Goal: Task Accomplishment & Management: Use online tool/utility

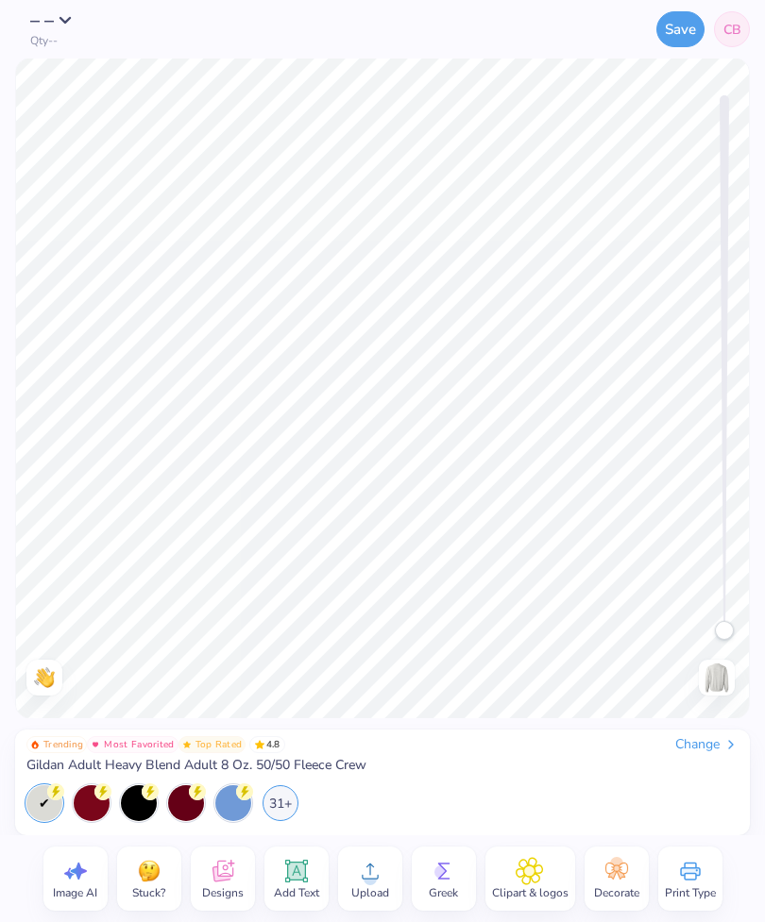
click at [693, 736] on div "Change" at bounding box center [706, 744] width 63 height 17
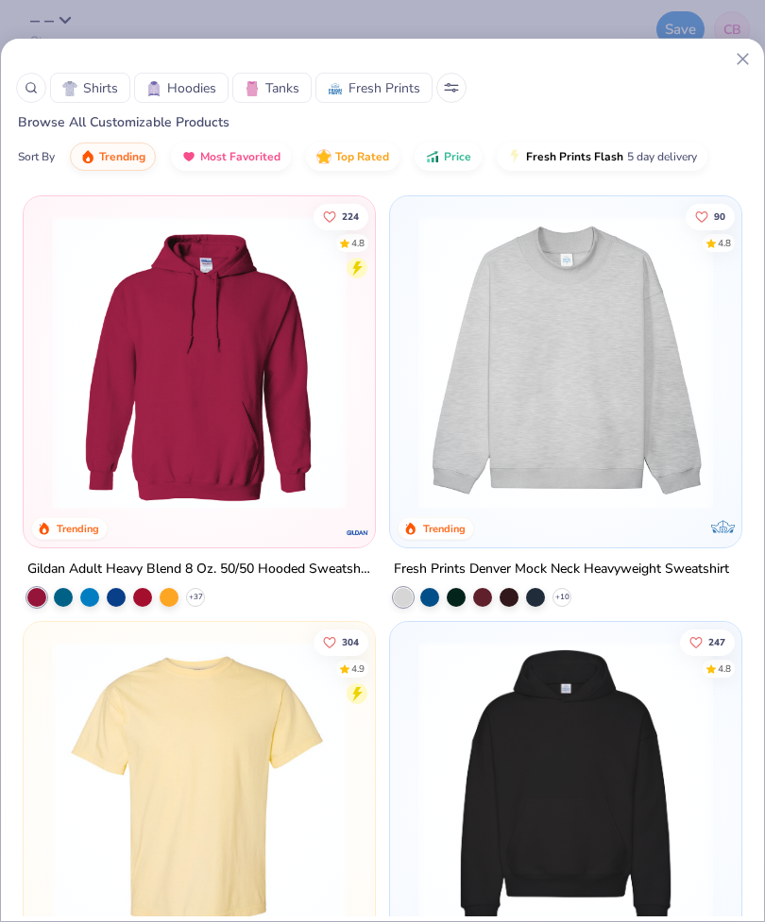
click at [184, 75] on button "Hoodies" at bounding box center [181, 88] width 94 height 30
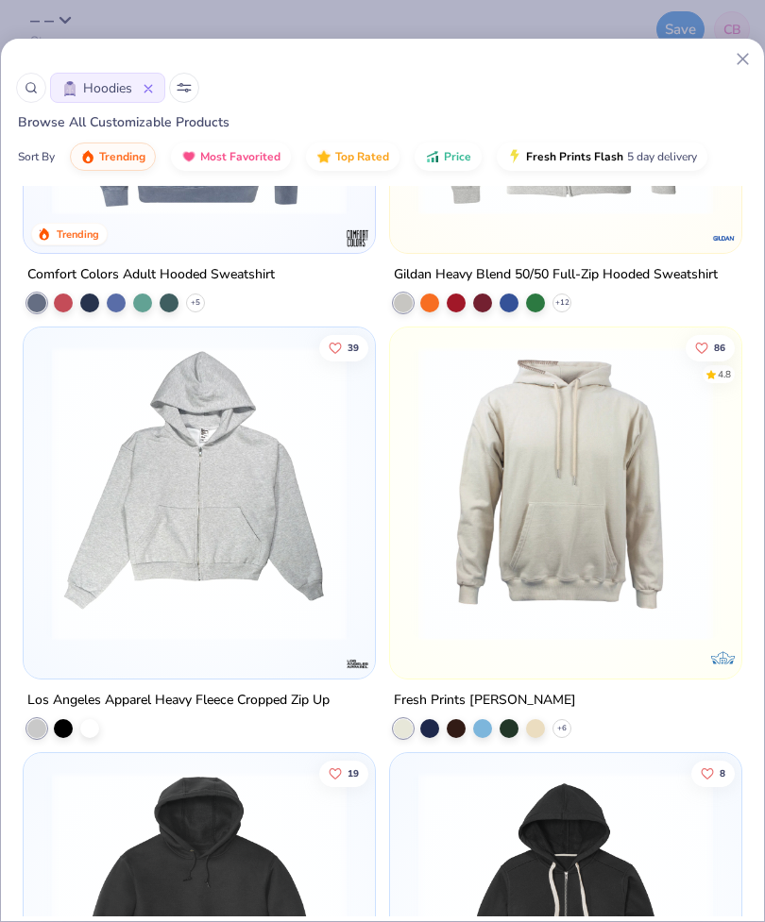
scroll to position [2850, 0]
click at [572, 486] on img at bounding box center [565, 494] width 313 height 295
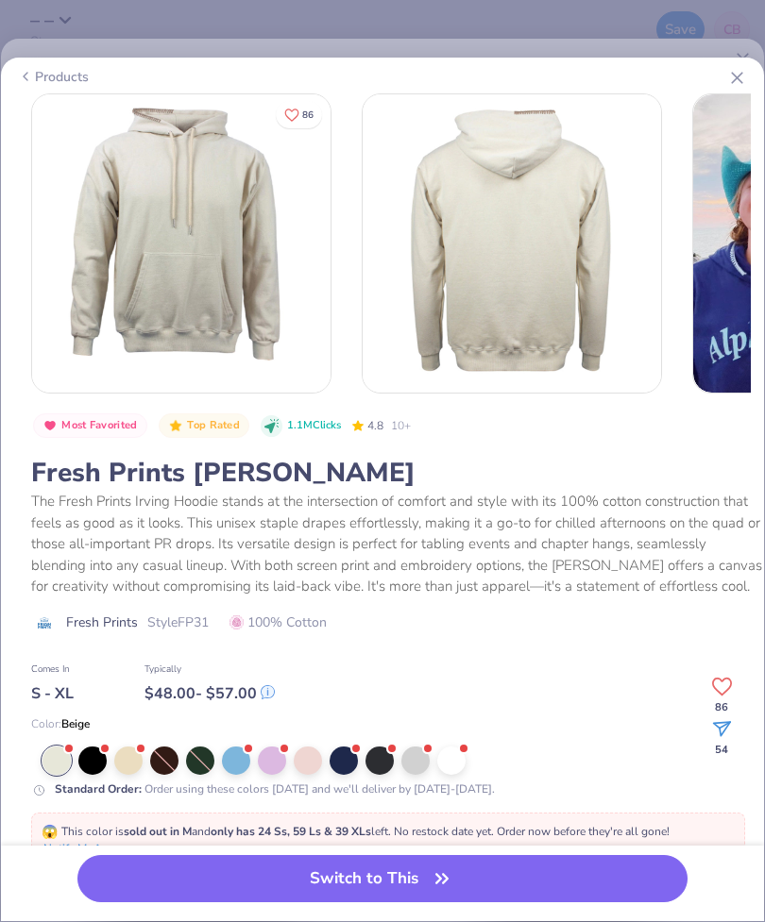
click at [466, 877] on button "Switch to This" at bounding box center [382, 878] width 610 height 47
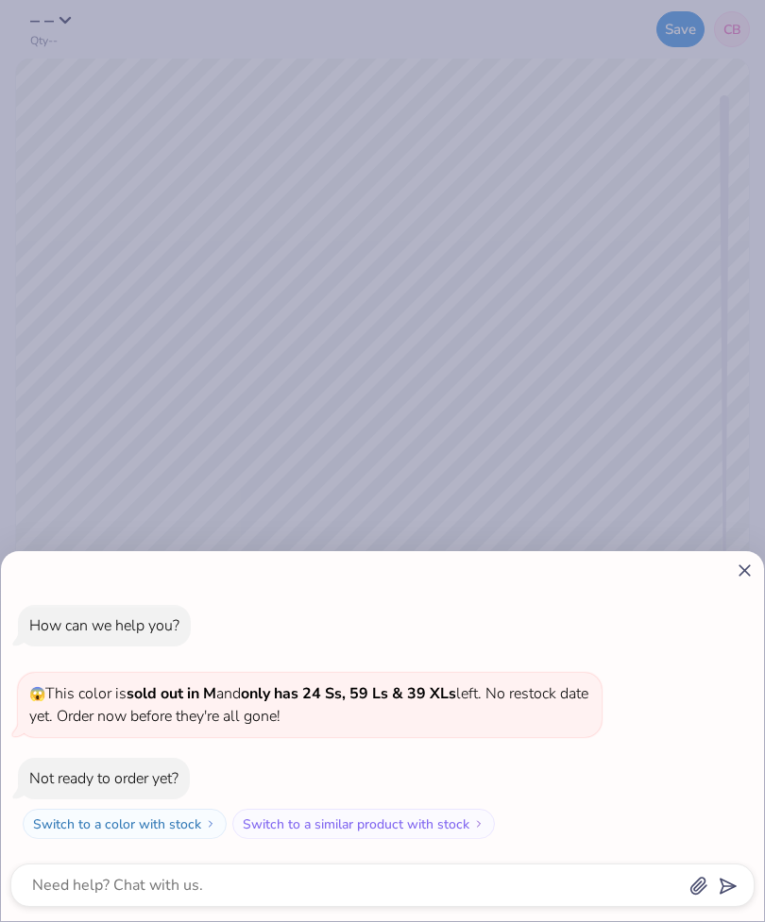
click at [743, 563] on icon at bounding box center [745, 571] width 20 height 20
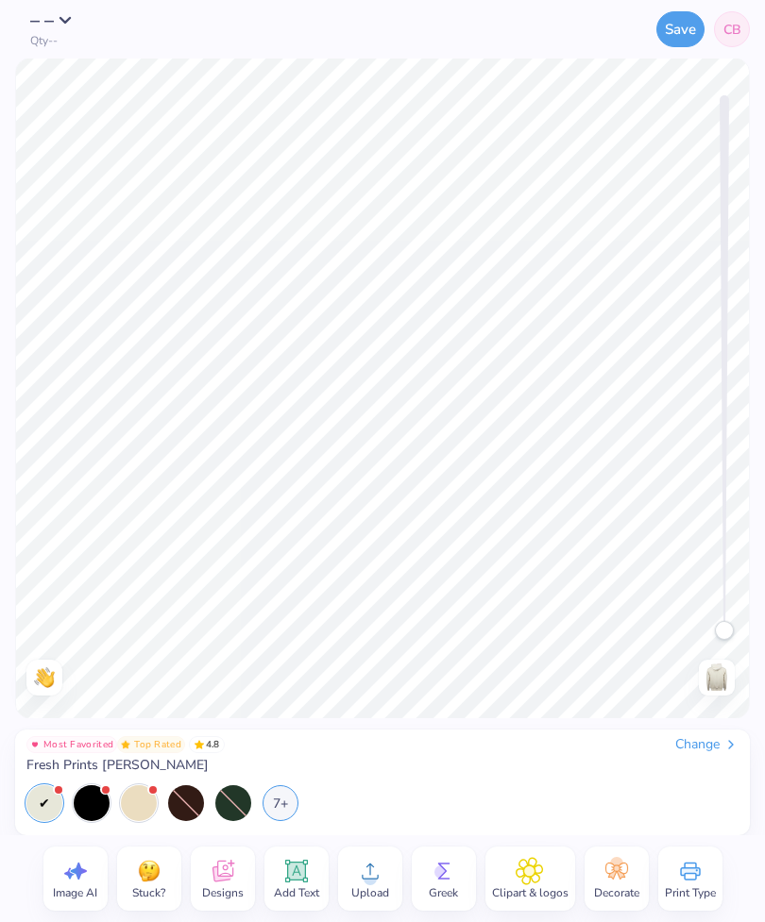
click at [93, 806] on div at bounding box center [92, 804] width 36 height 36
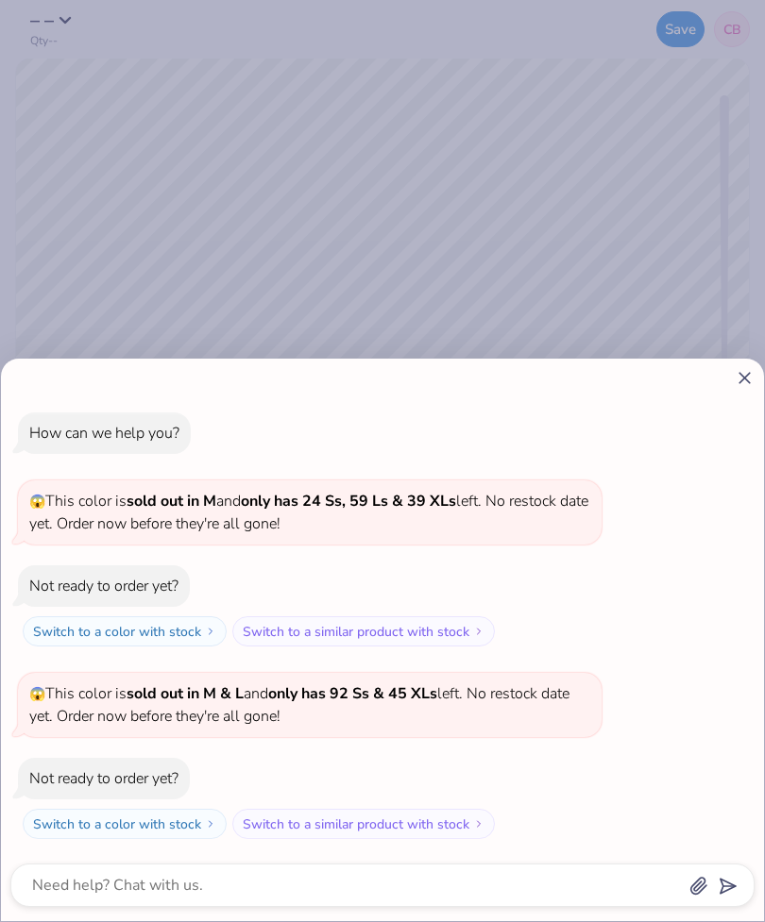
click at [753, 380] on icon at bounding box center [745, 378] width 20 height 20
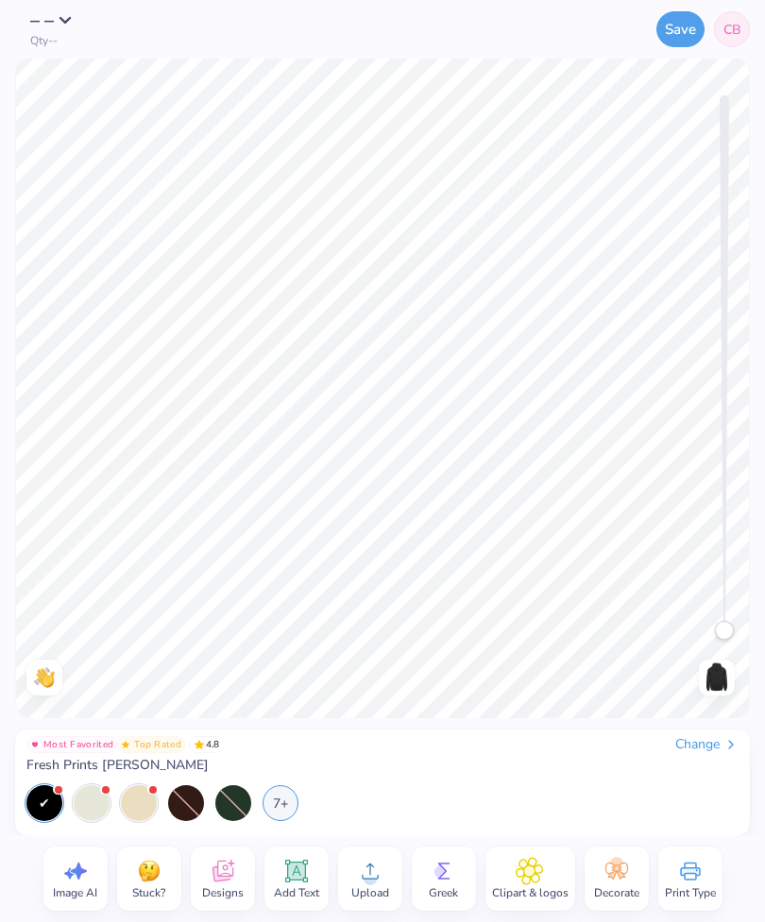
click at [293, 805] on div "7+" at bounding box center [280, 804] width 36 height 36
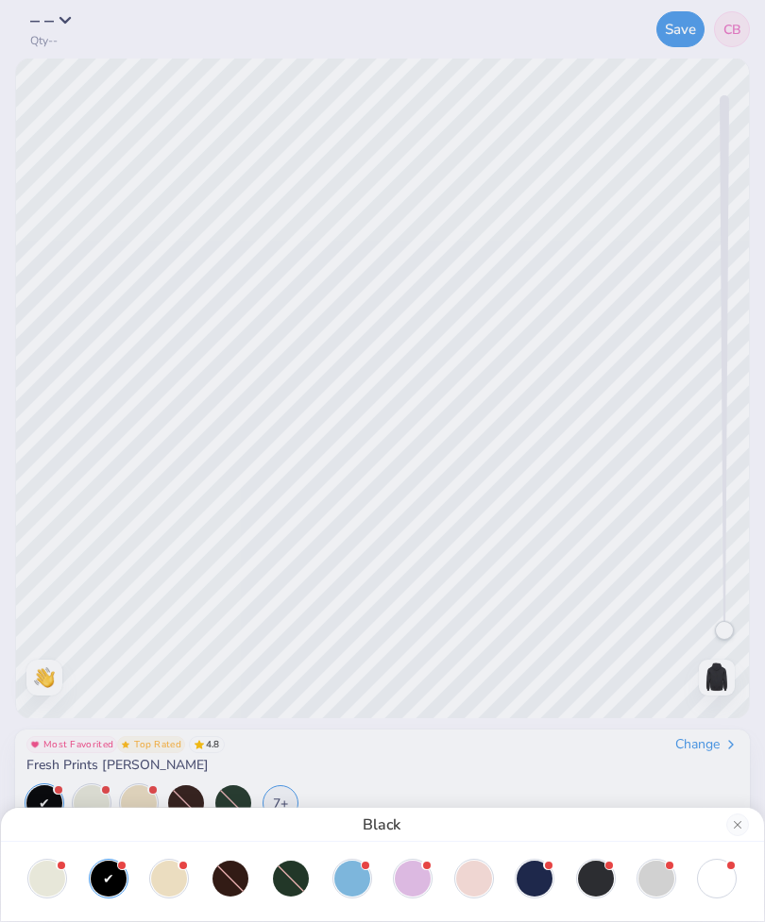
click at [413, 874] on div at bounding box center [413, 879] width 36 height 36
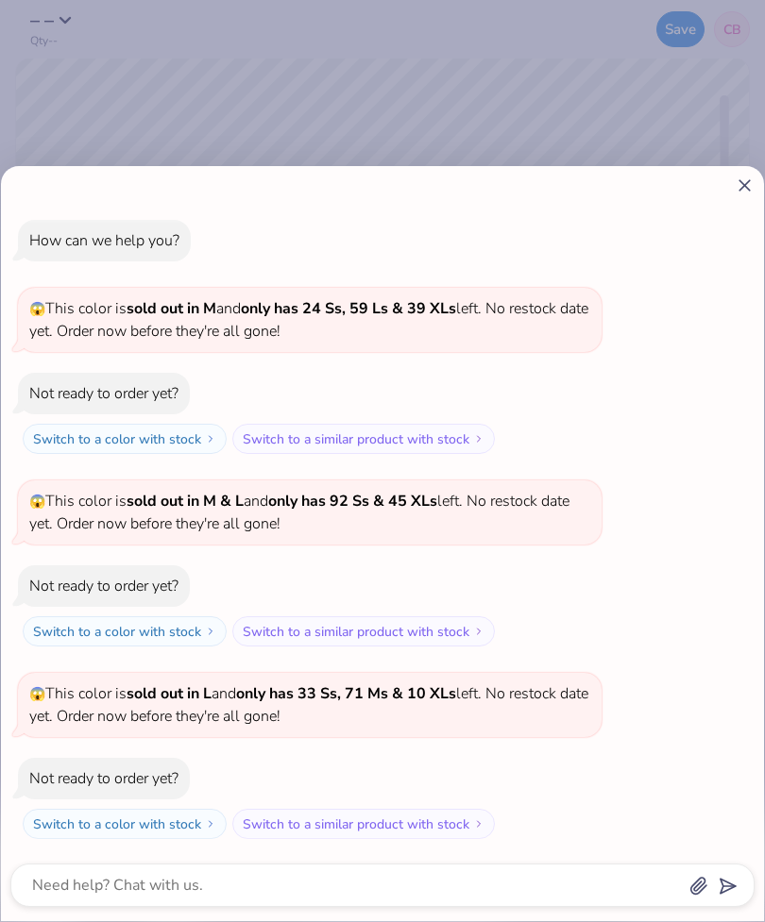
click at [762, 179] on div "How can we help you? 😱 This color is sold out in M and only has 24 Ss, 59 Ls & …" at bounding box center [382, 543] width 763 height 755
click at [762, 178] on div "How can we help you? 😱 This color is sold out in M and only has 24 Ss, 59 Ls & …" at bounding box center [382, 543] width 763 height 755
click at [738, 206] on div "How can we help you? 😱 This color is sold out in M and only has 24 Ss, 59 Ls & …" at bounding box center [382, 530] width 744 height 650
click at [737, 205] on div "How can we help you? 😱 This color is sold out in M and only has 24 Ss, 59 Ls & …" at bounding box center [382, 530] width 744 height 650
click at [753, 186] on icon at bounding box center [745, 186] width 20 height 20
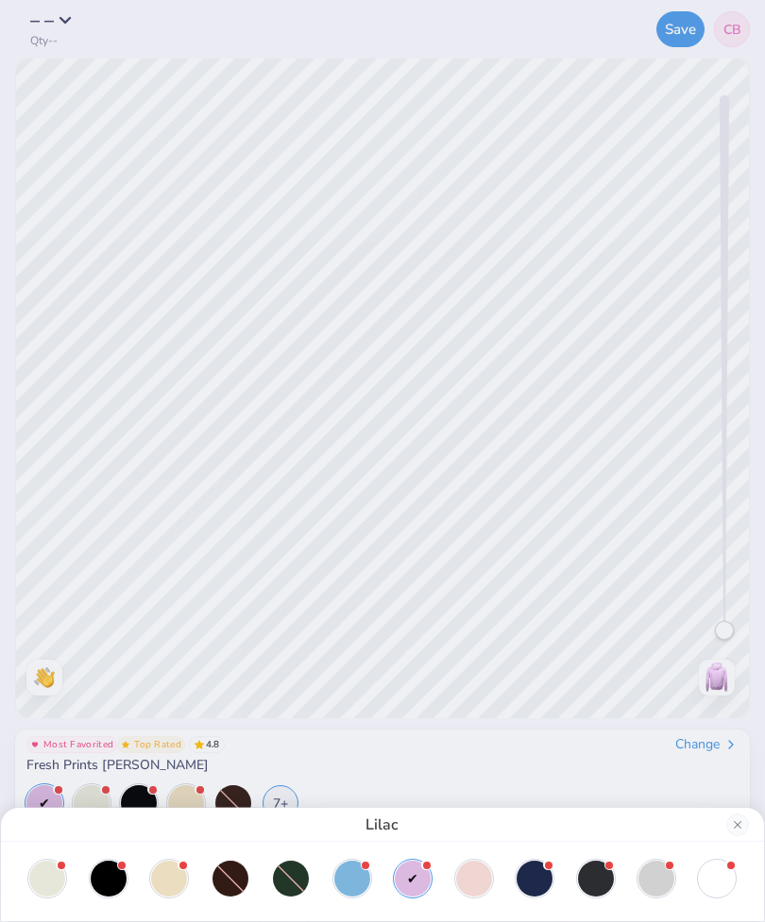
click at [286, 885] on div at bounding box center [291, 879] width 36 height 36
click at [247, 882] on div at bounding box center [230, 879] width 36 height 36
click at [162, 877] on div at bounding box center [169, 879] width 36 height 36
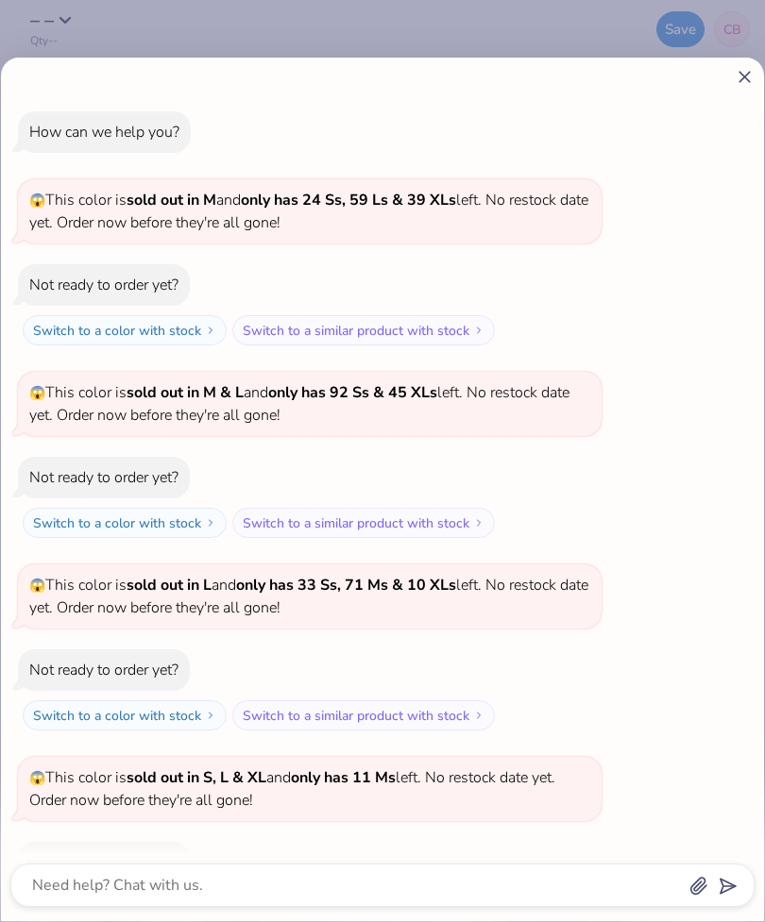
scroll to position [84, 0]
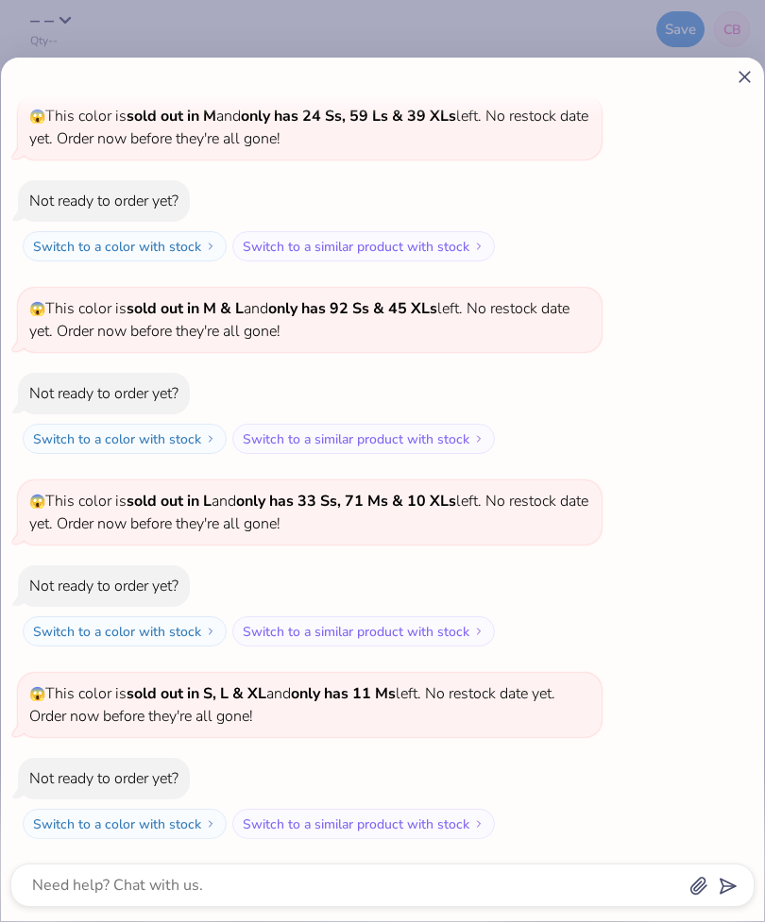
click at [762, 61] on div "How can we help you? 😱 This color is sold out in M and only has 24 Ss, 59 Ls & …" at bounding box center [382, 490] width 763 height 864
click at [764, 63] on div "How can we help you? 😱 This color is sold out in M and only has 24 Ss, 59 Ls & …" at bounding box center [382, 461] width 765 height 922
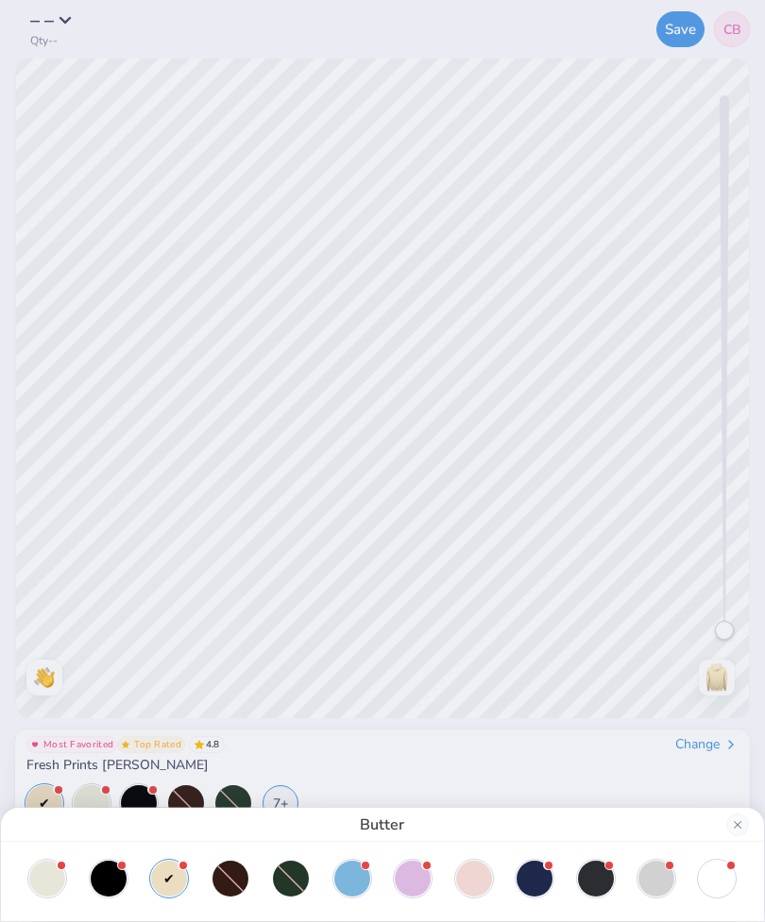
click at [114, 872] on div at bounding box center [109, 879] width 36 height 36
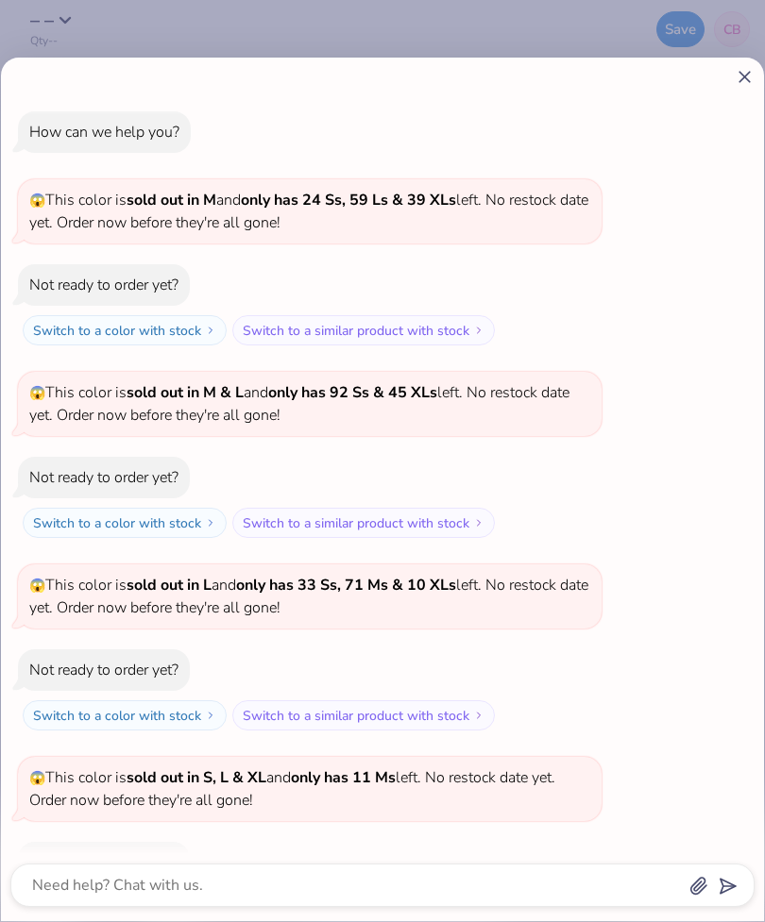
scroll to position [277, 0]
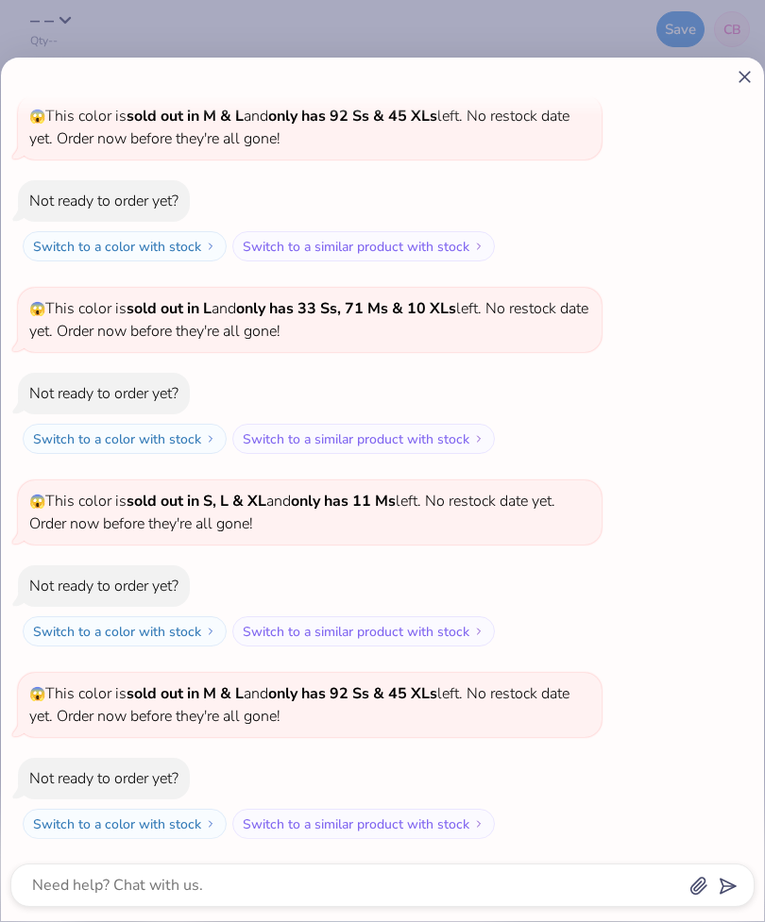
click at [749, 71] on icon at bounding box center [745, 77] width 20 height 20
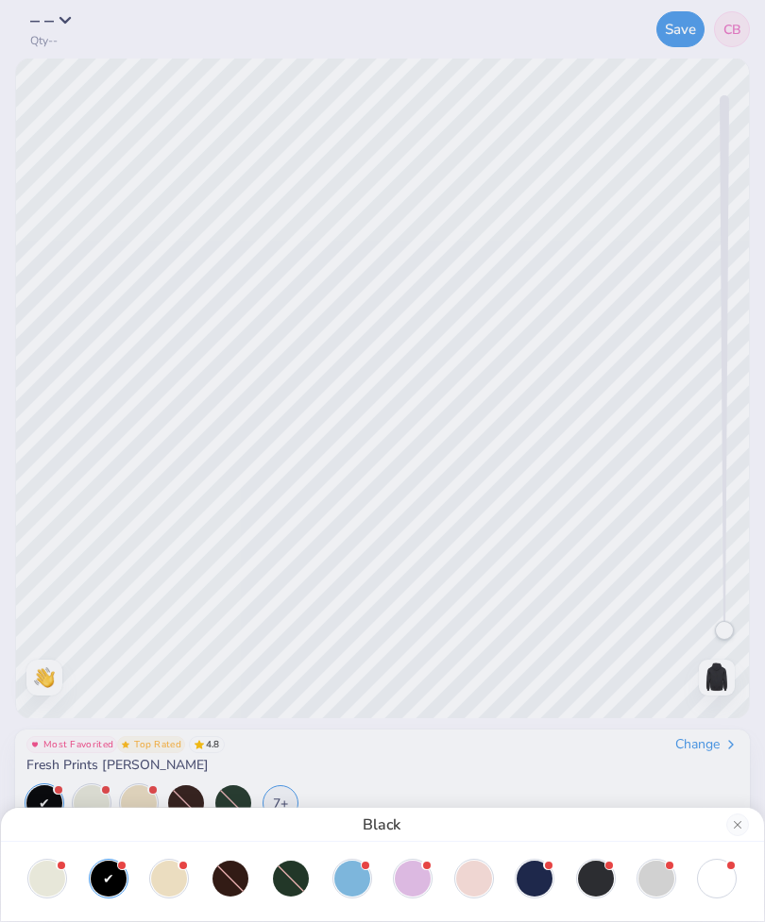
click at [65, 878] on div at bounding box center [47, 879] width 36 height 36
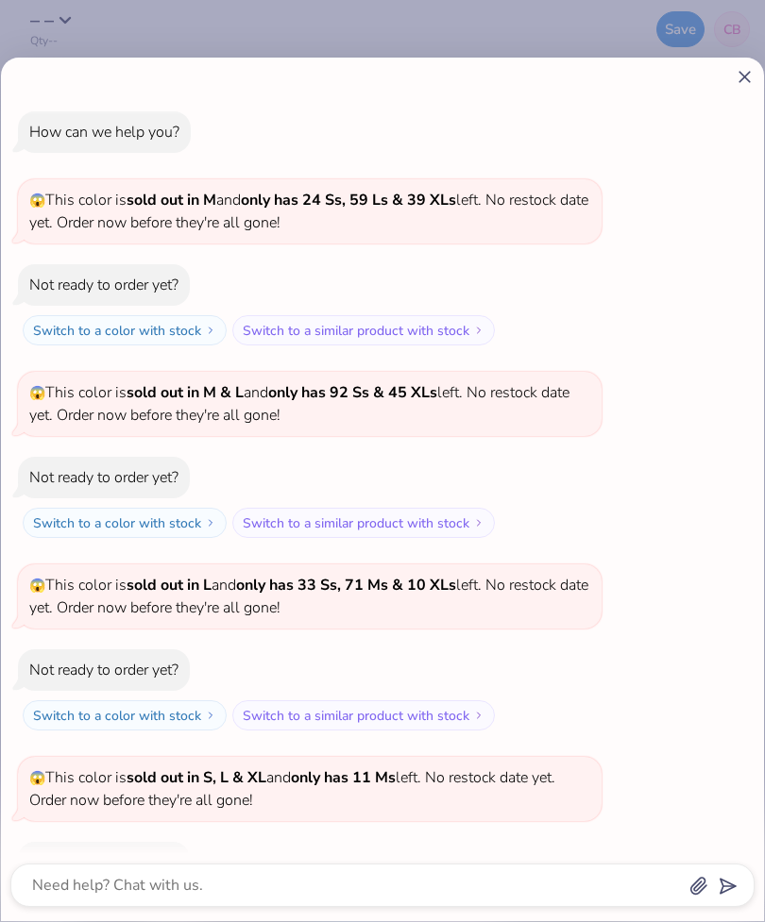
scroll to position [469, 0]
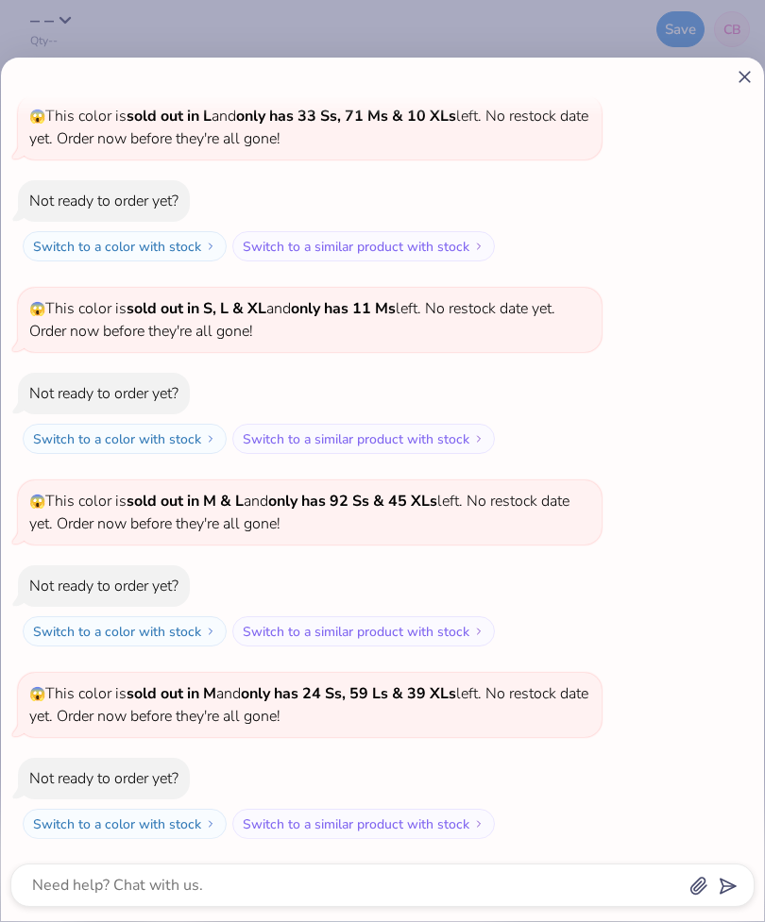
click at [753, 75] on icon at bounding box center [745, 77] width 20 height 20
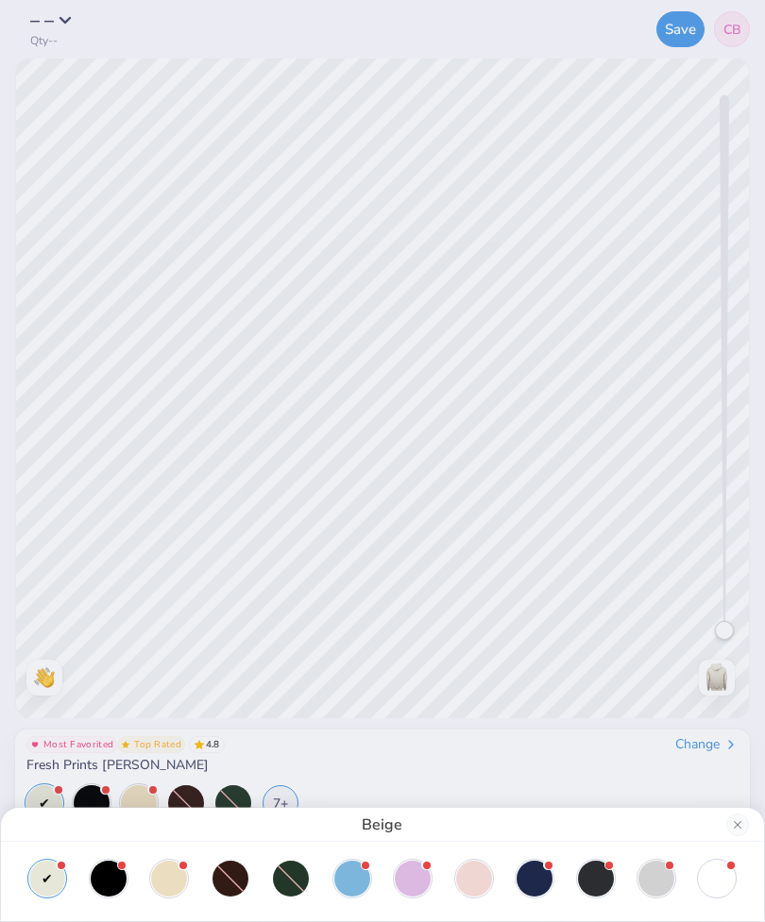
click at [367, 875] on div at bounding box center [352, 879] width 36 height 36
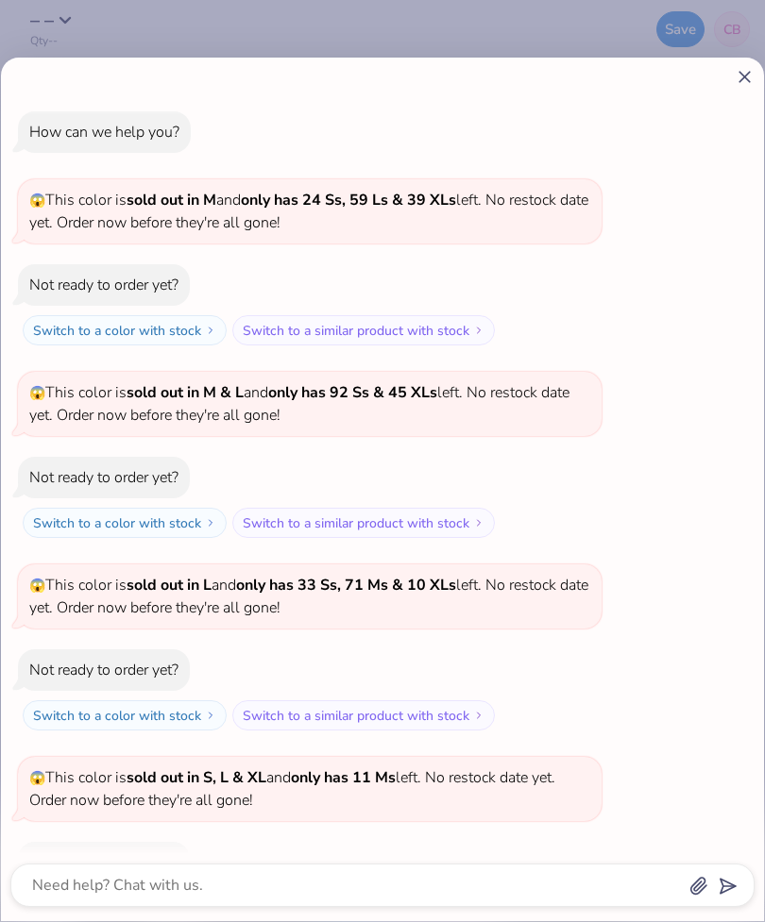
scroll to position [662, 0]
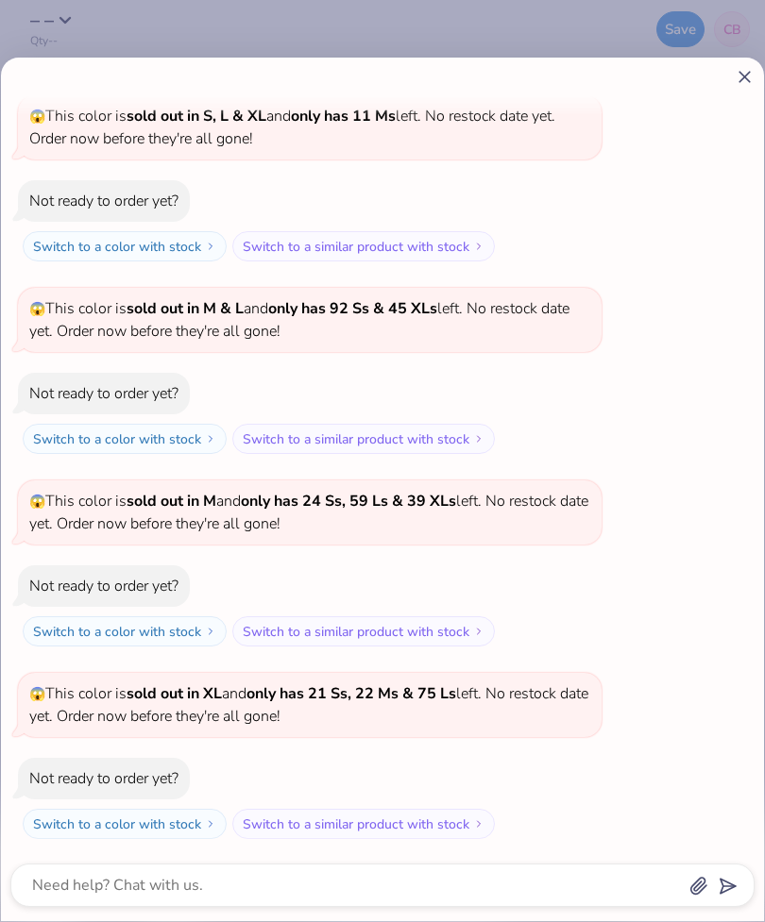
click at [752, 74] on icon at bounding box center [745, 77] width 20 height 20
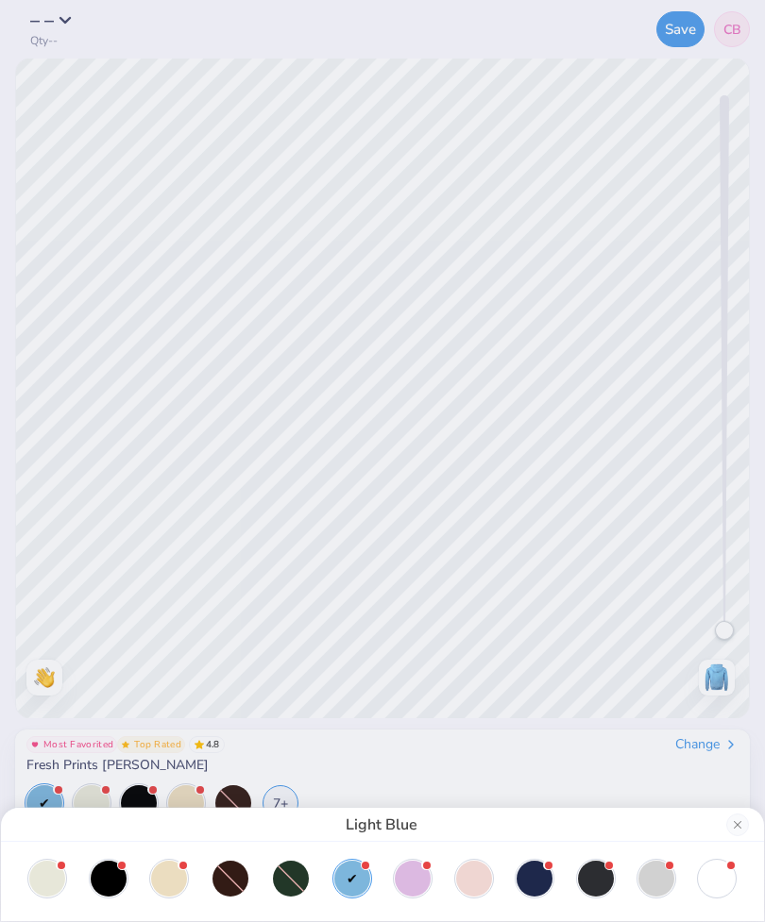
click at [428, 877] on div at bounding box center [413, 879] width 36 height 36
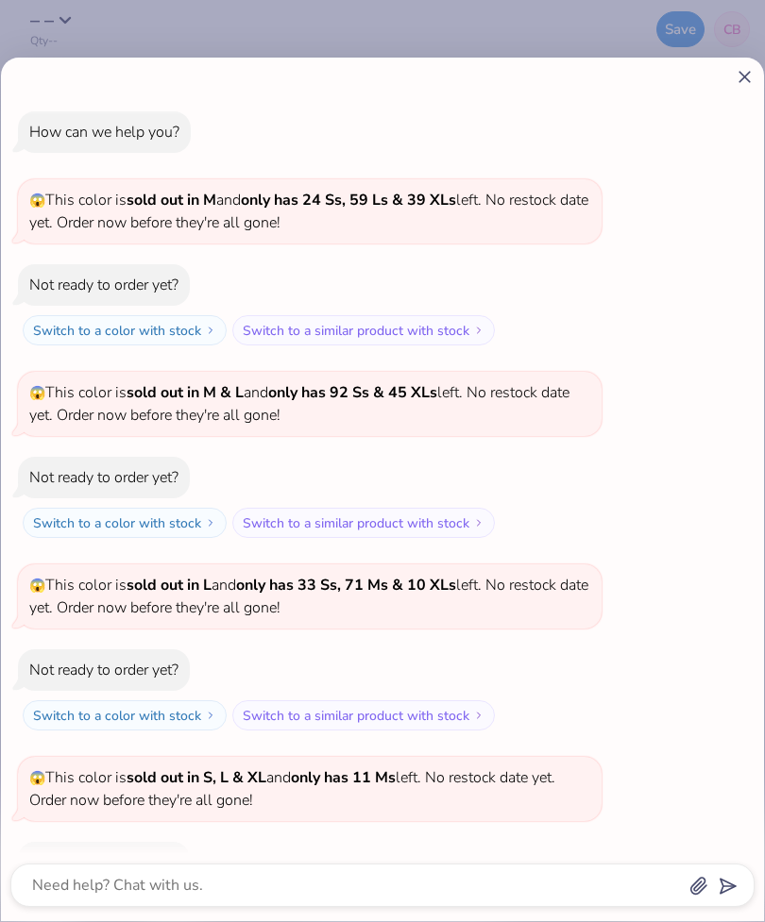
scroll to position [855, 0]
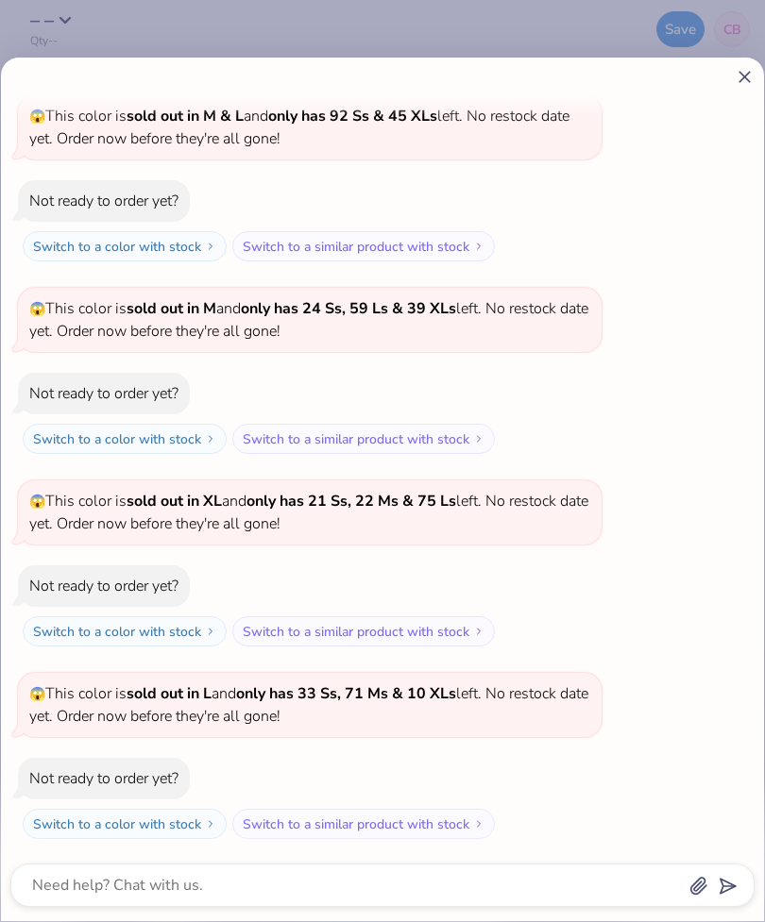
click at [753, 68] on icon at bounding box center [745, 77] width 20 height 20
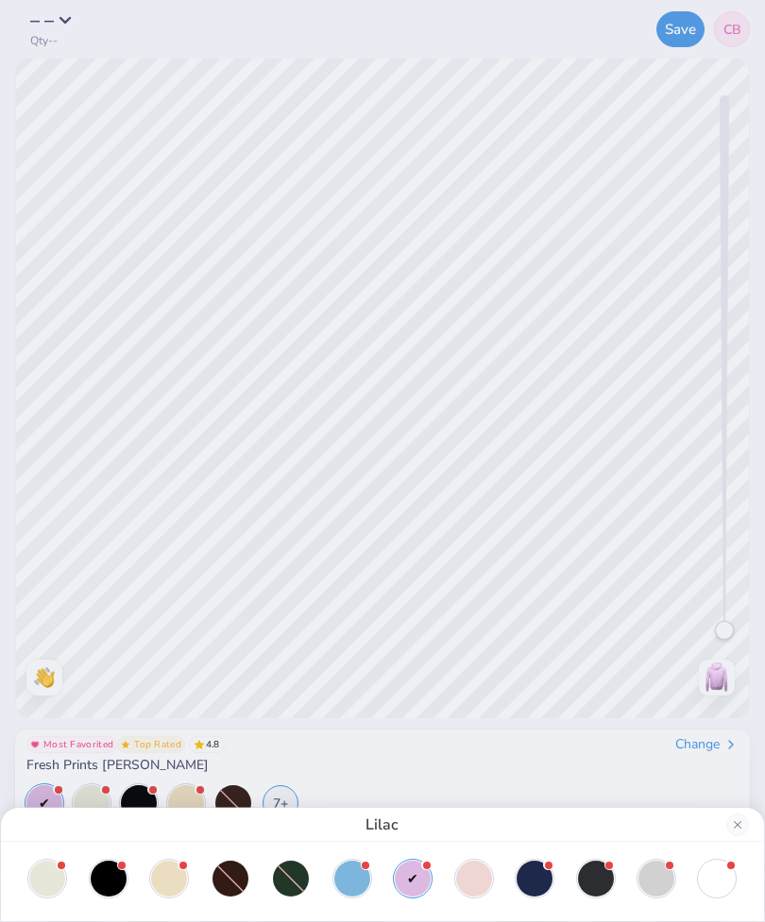
click at [739, 826] on button "Close" at bounding box center [737, 825] width 23 height 23
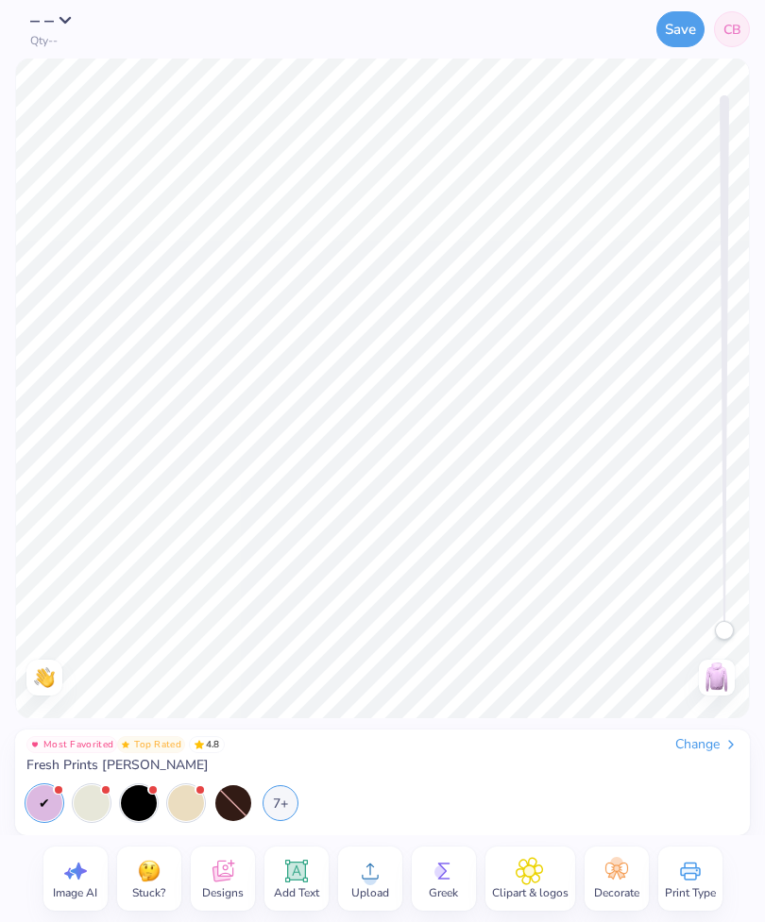
click at [706, 753] on div "Change" at bounding box center [706, 744] width 63 height 17
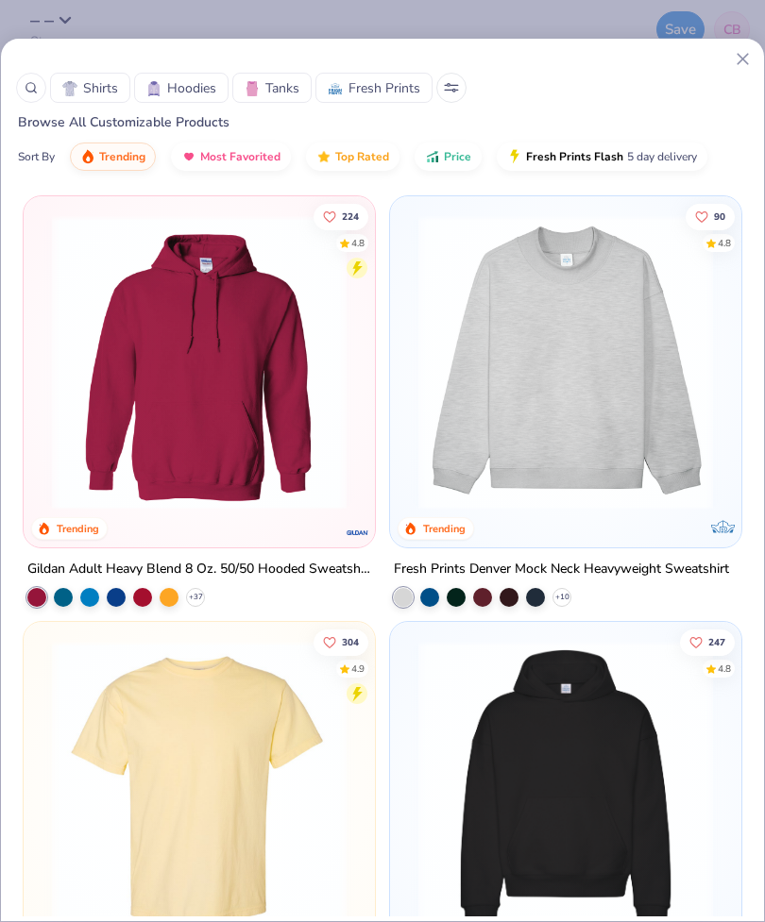
scroll to position [-1, 0]
click at [191, 87] on span "Hoodies" at bounding box center [191, 88] width 49 height 20
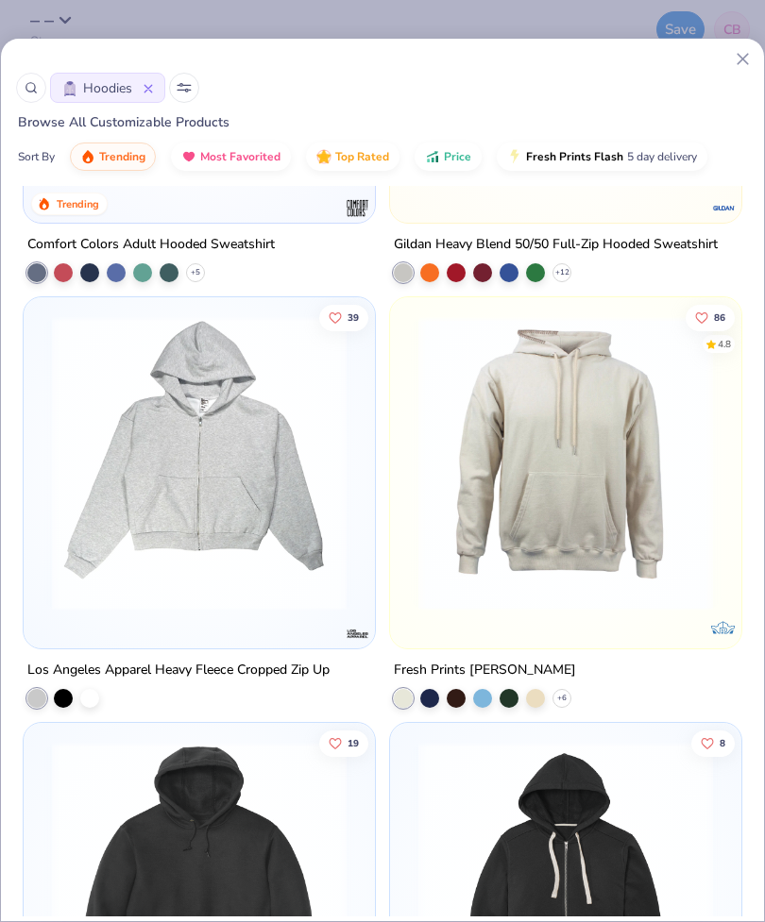
scroll to position [2880, 0]
click at [703, 318] on icon "Like" at bounding box center [701, 318] width 13 height 13
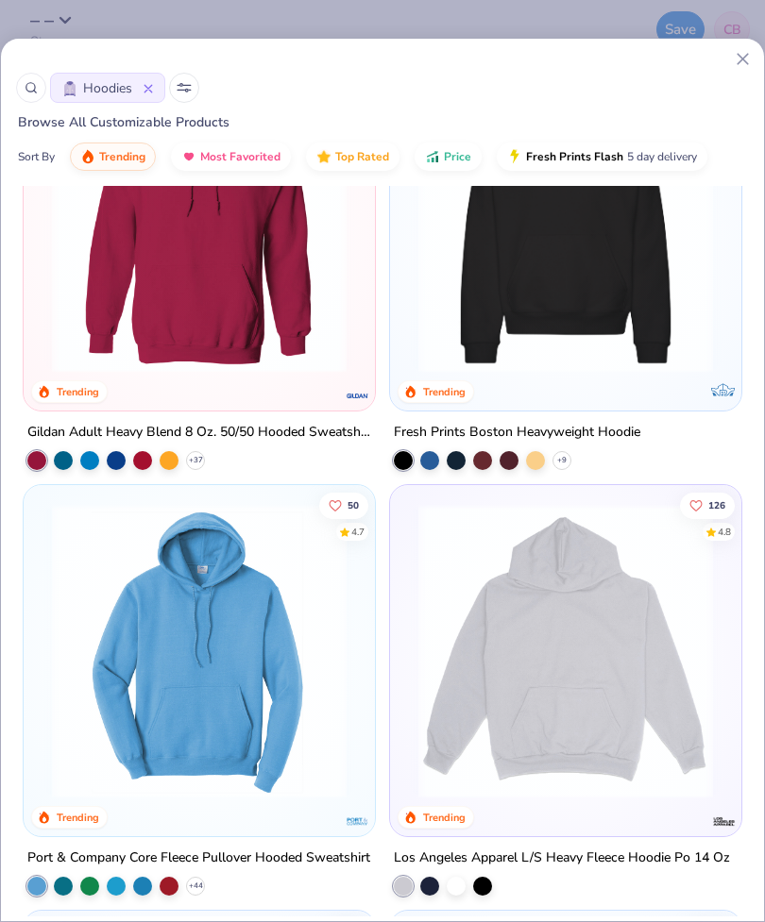
scroll to position [161, 0]
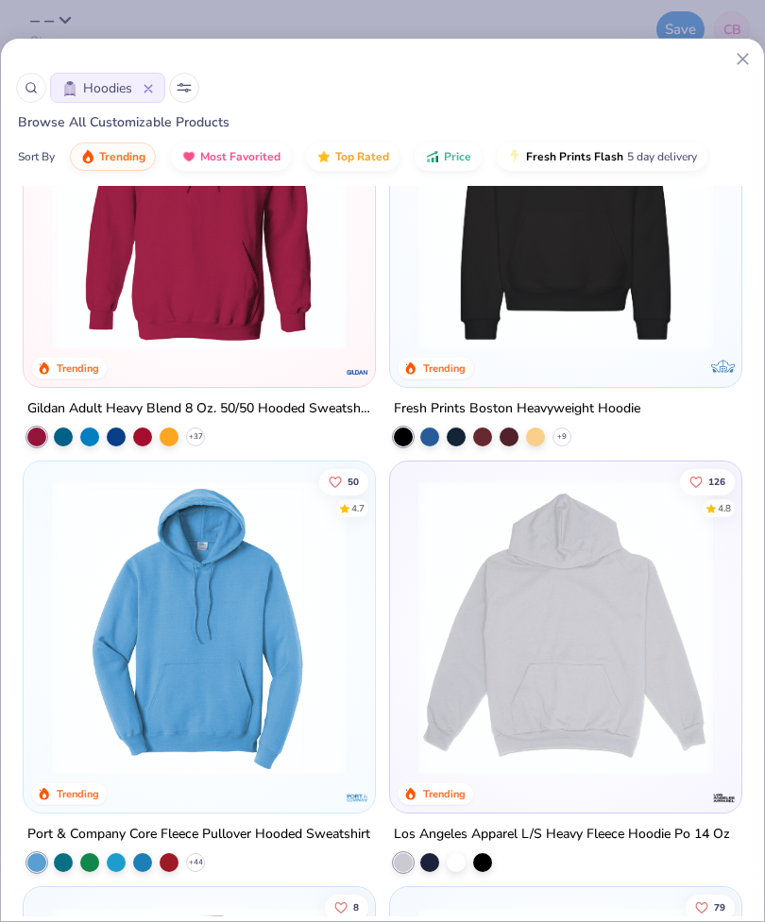
click at [648, 294] on img at bounding box center [565, 202] width 313 height 295
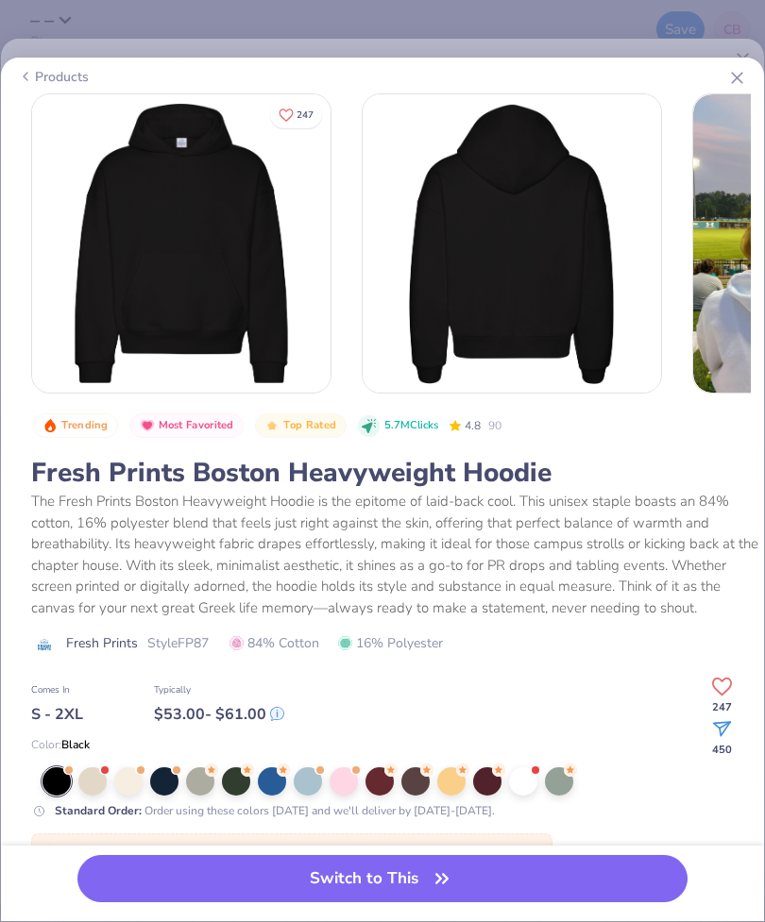
scroll to position [-3, 0]
click at [576, 865] on button "Switch to This" at bounding box center [382, 878] width 610 height 47
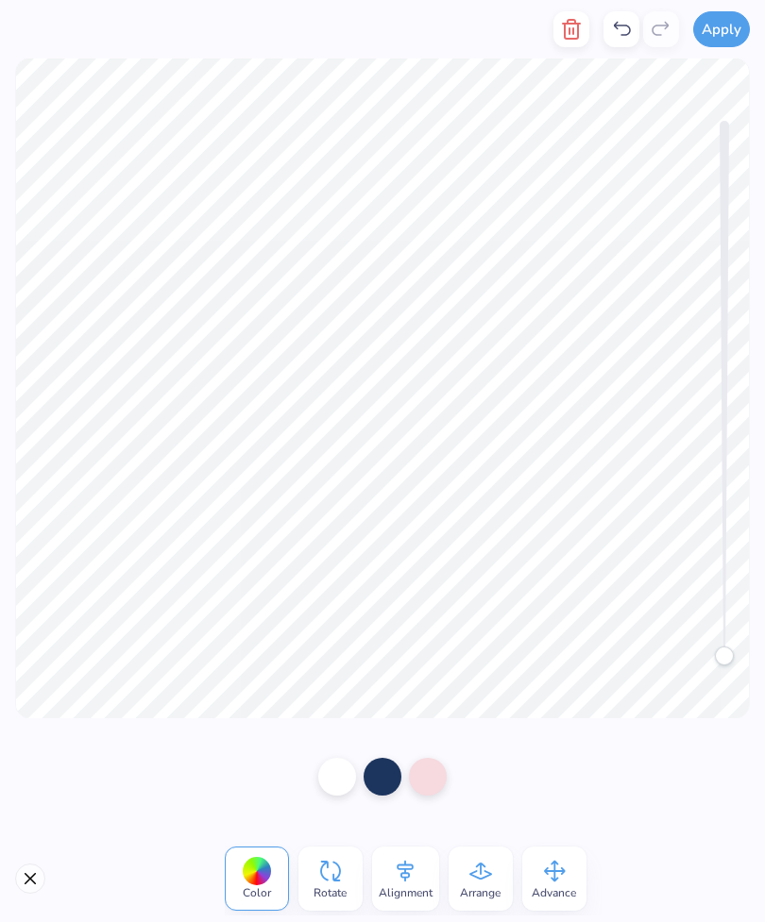
click at [390, 782] on div at bounding box center [383, 777] width 38 height 38
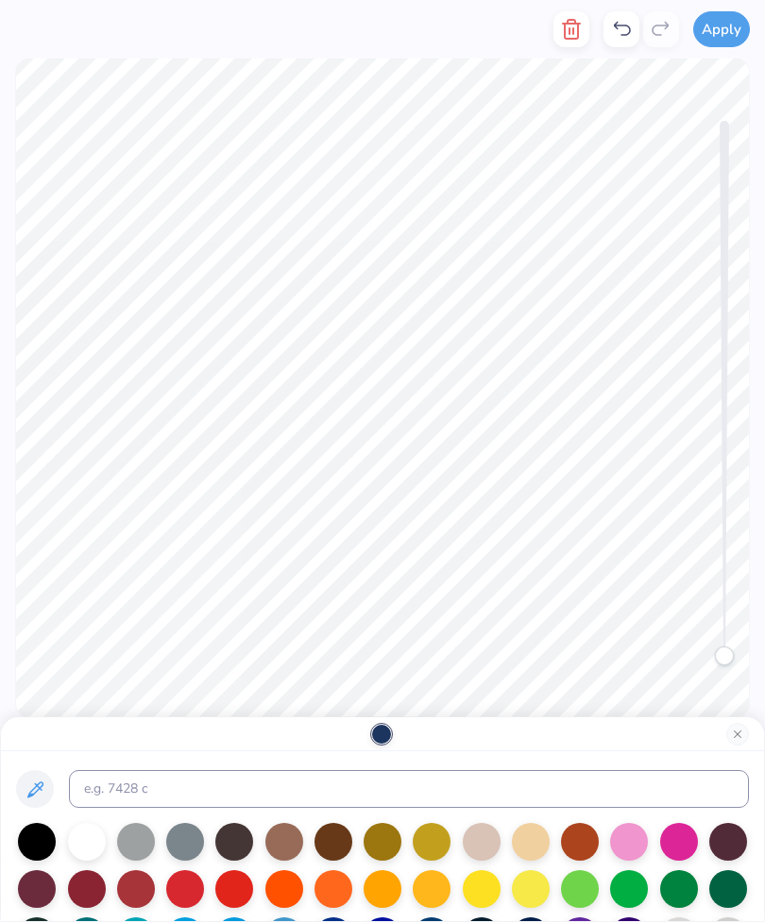
click at [629, 842] on div at bounding box center [629, 842] width 38 height 38
click at [741, 731] on button "Close" at bounding box center [737, 734] width 23 height 23
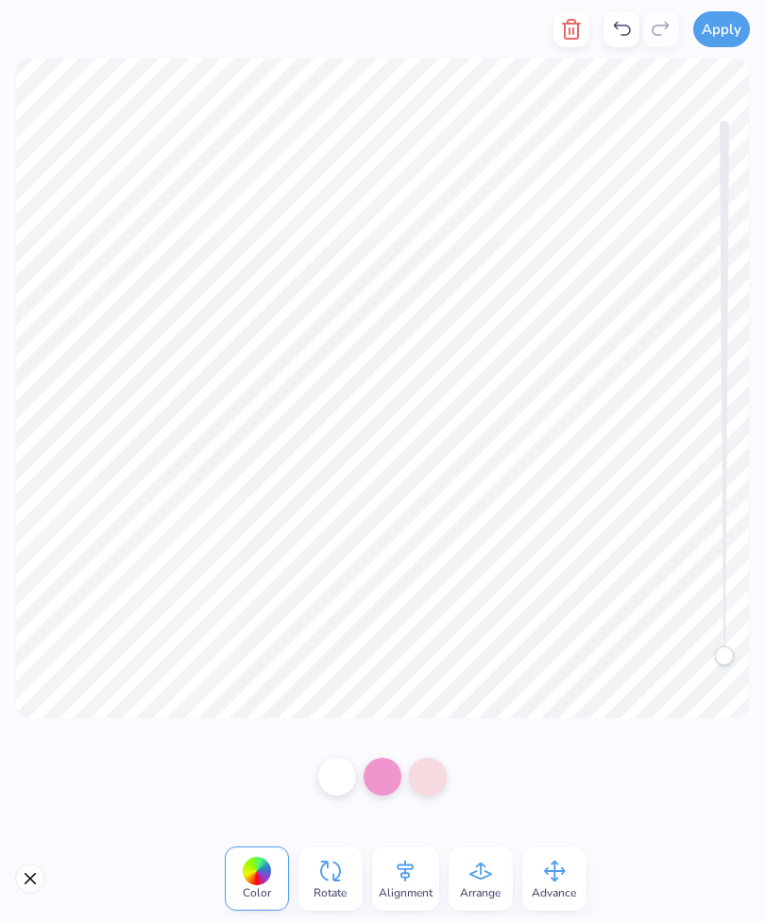
click at [336, 769] on div at bounding box center [337, 777] width 38 height 38
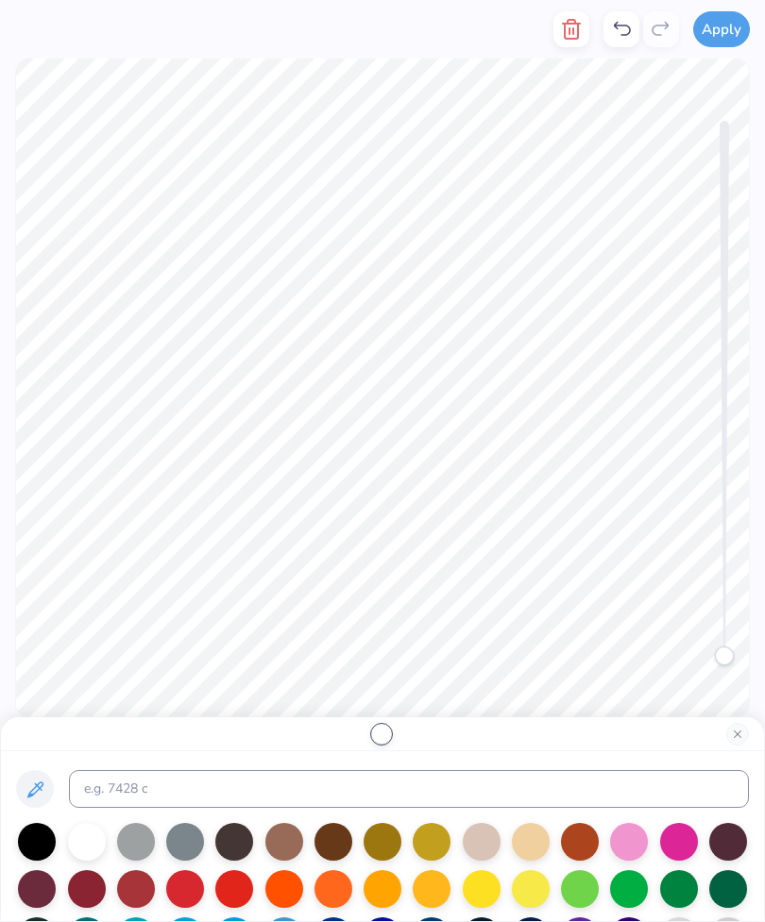
click at [290, 840] on div at bounding box center [284, 842] width 38 height 38
click at [747, 732] on button "Close" at bounding box center [737, 734] width 23 height 23
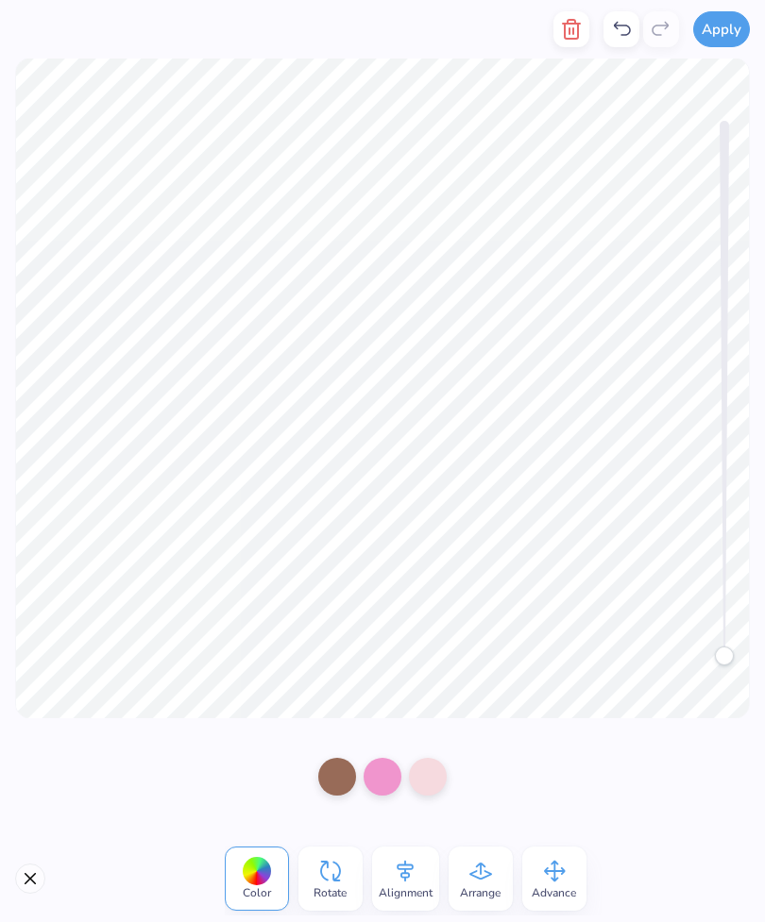
click at [435, 791] on div at bounding box center [428, 777] width 38 height 38
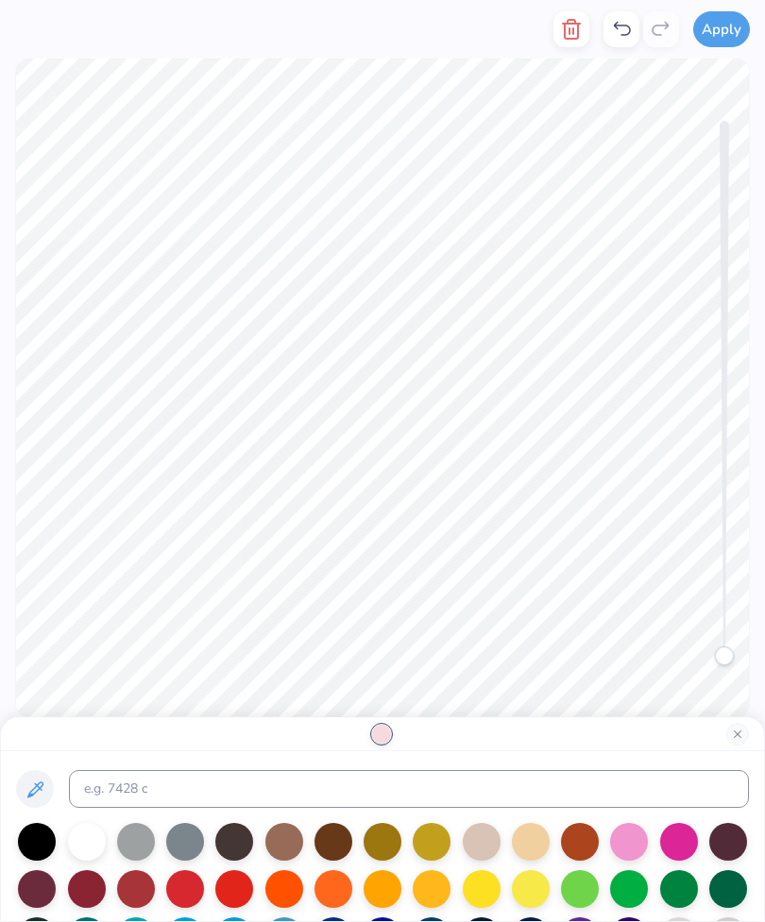
click at [342, 850] on div at bounding box center [333, 842] width 38 height 38
click at [285, 838] on div at bounding box center [284, 842] width 38 height 38
click at [746, 727] on button "Close" at bounding box center [737, 734] width 23 height 23
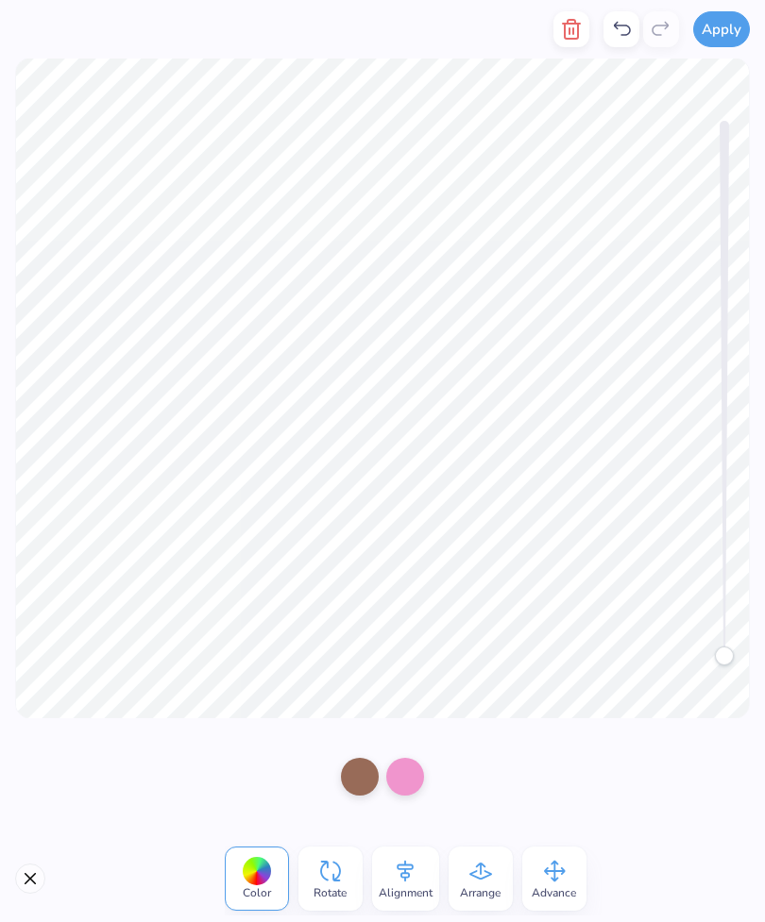
click at [364, 776] on div at bounding box center [360, 777] width 38 height 38
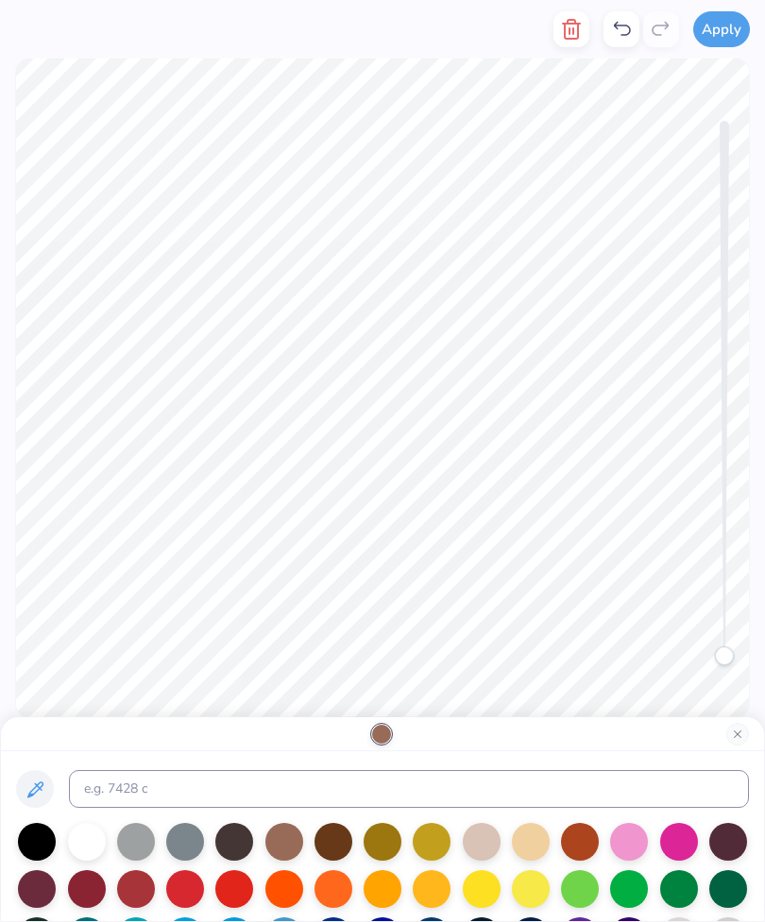
click at [732, 729] on button "Close" at bounding box center [737, 734] width 23 height 23
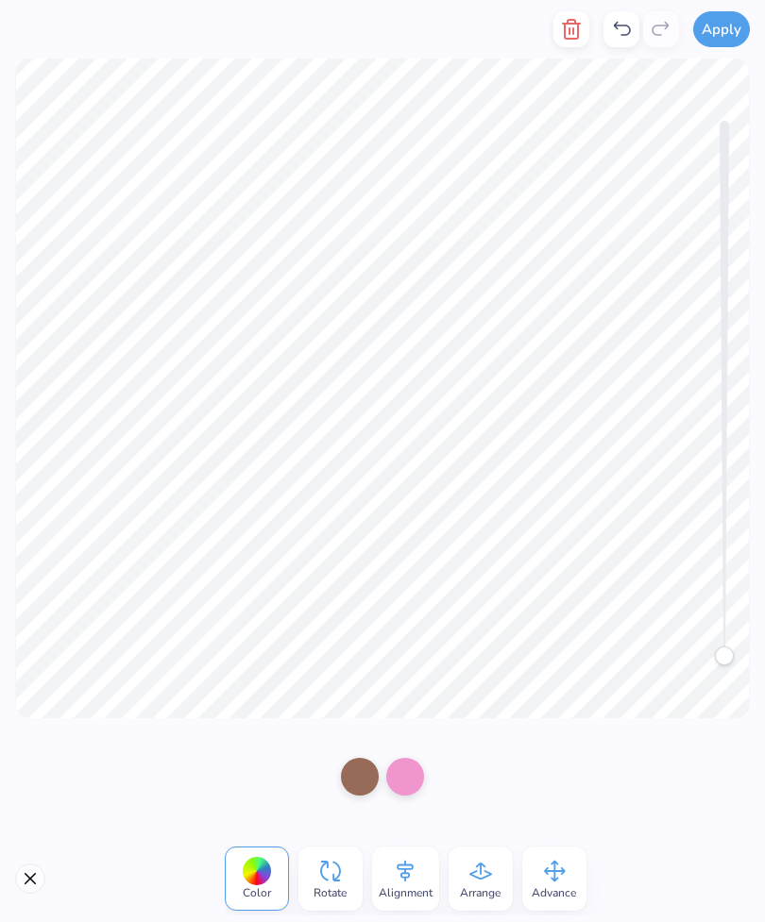
click at [629, 21] on icon at bounding box center [621, 29] width 23 height 23
click at [622, 37] on icon at bounding box center [621, 29] width 23 height 23
click at [630, 36] on icon at bounding box center [621, 29] width 23 height 23
click at [323, 766] on div at bounding box center [337, 777] width 38 height 38
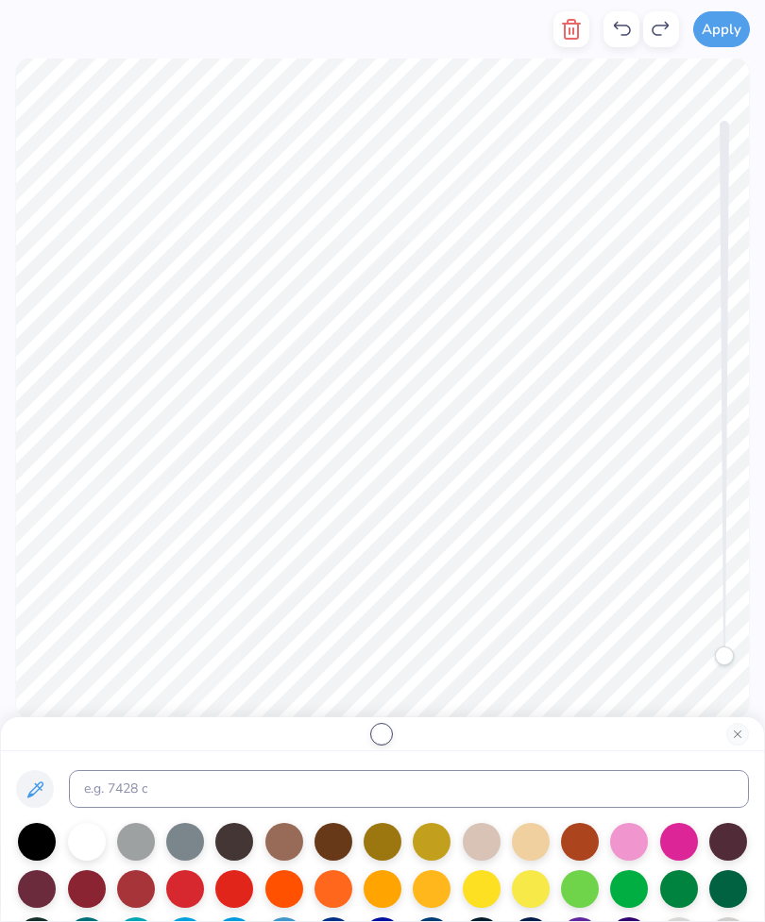
click at [330, 848] on div at bounding box center [333, 842] width 38 height 38
click at [749, 722] on div at bounding box center [382, 735] width 763 height 34
click at [760, 731] on div at bounding box center [382, 735] width 763 height 34
click at [738, 731] on button "Close" at bounding box center [737, 734] width 23 height 23
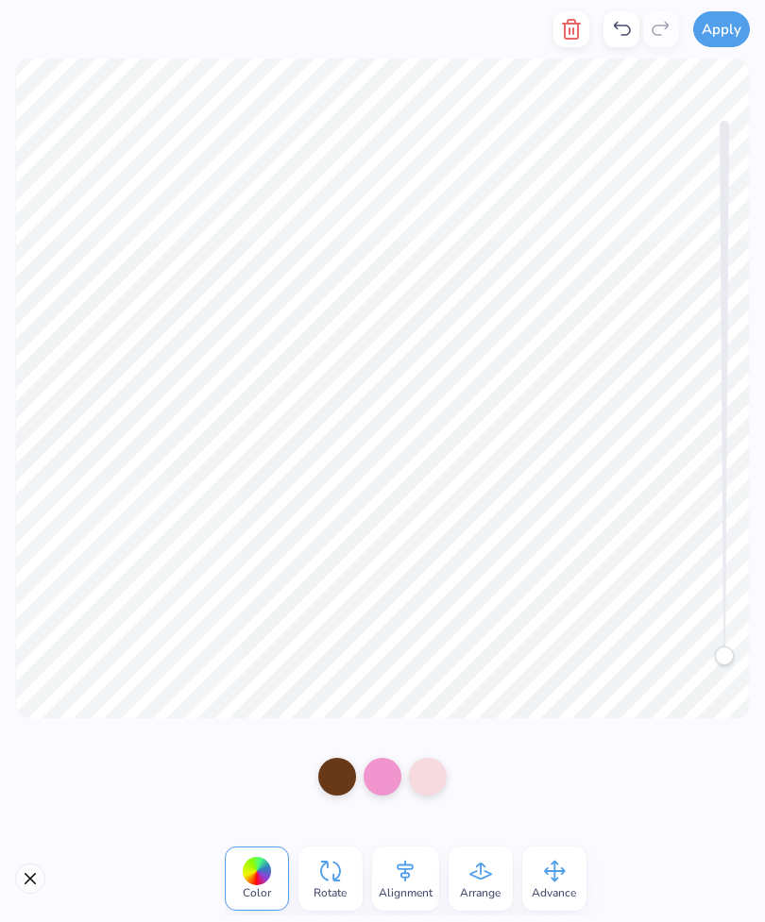
click at [427, 780] on div at bounding box center [428, 777] width 38 height 38
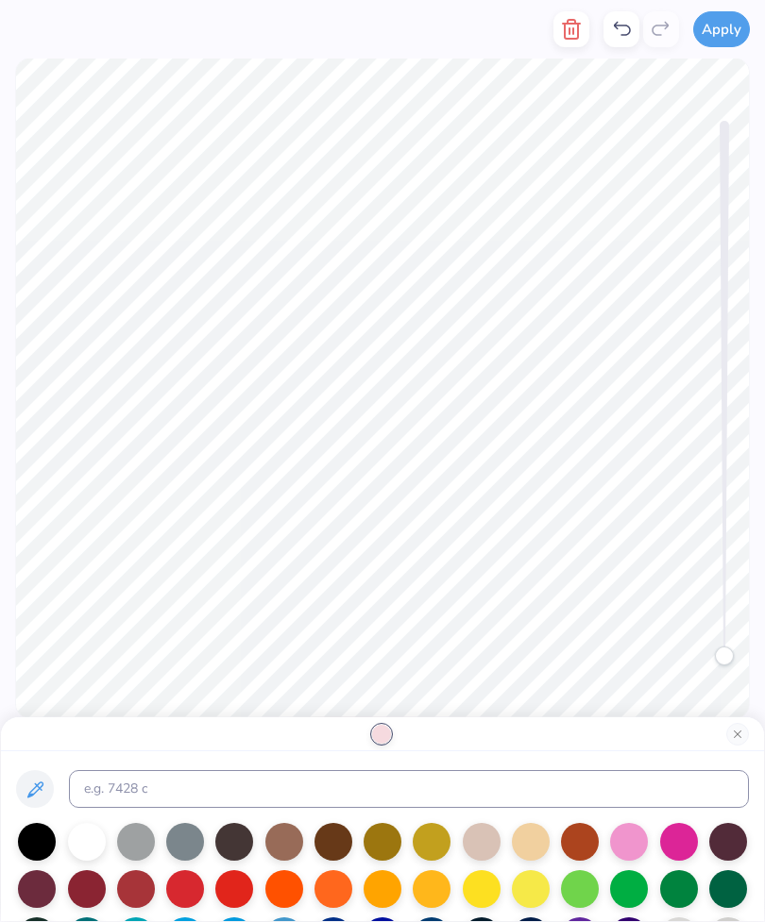
click at [280, 846] on div at bounding box center [284, 842] width 38 height 38
click at [738, 727] on button "Close" at bounding box center [737, 734] width 23 height 23
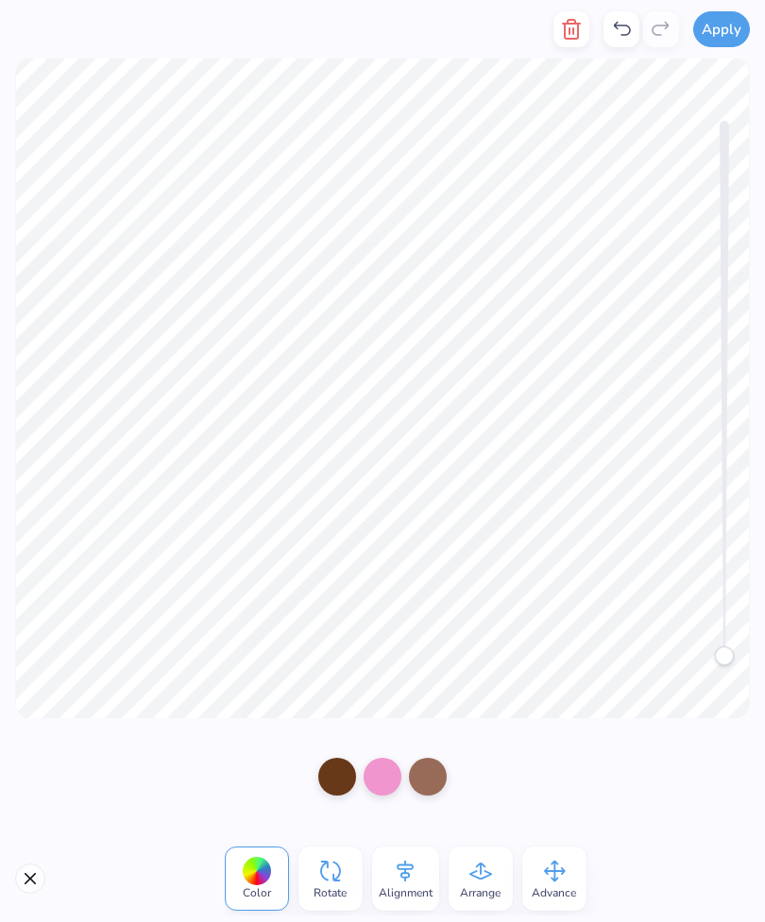
click at [72, 913] on div "Color Rotate Alignment Arrange Advance" at bounding box center [382, 879] width 765 height 87
click at [40, 881] on button "Close" at bounding box center [30, 879] width 30 height 30
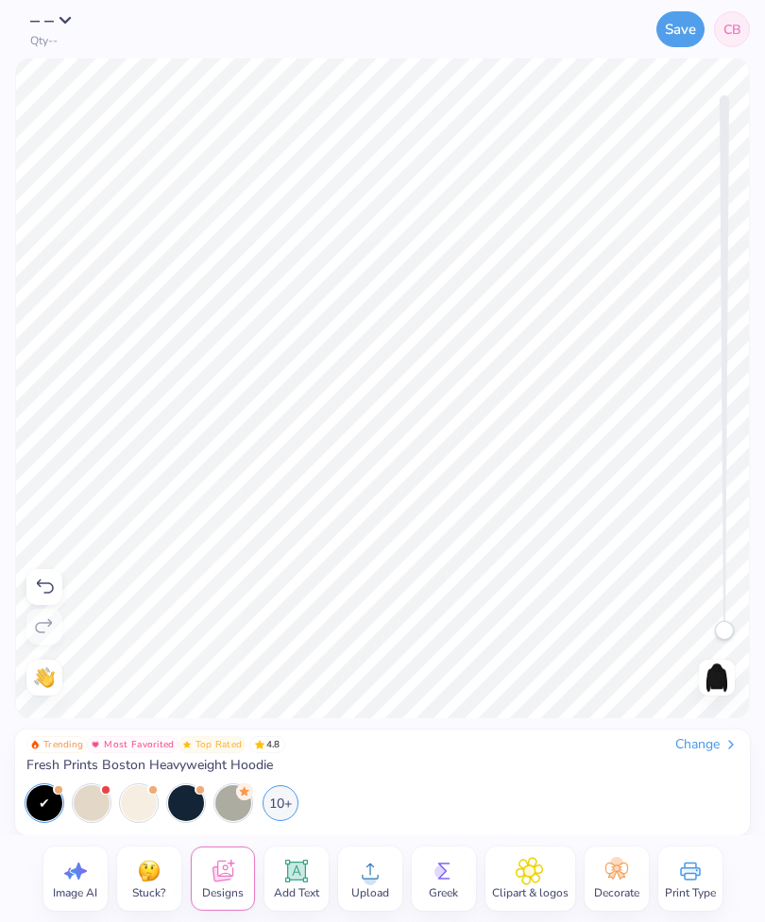
click at [284, 810] on div "10+" at bounding box center [280, 804] width 36 height 36
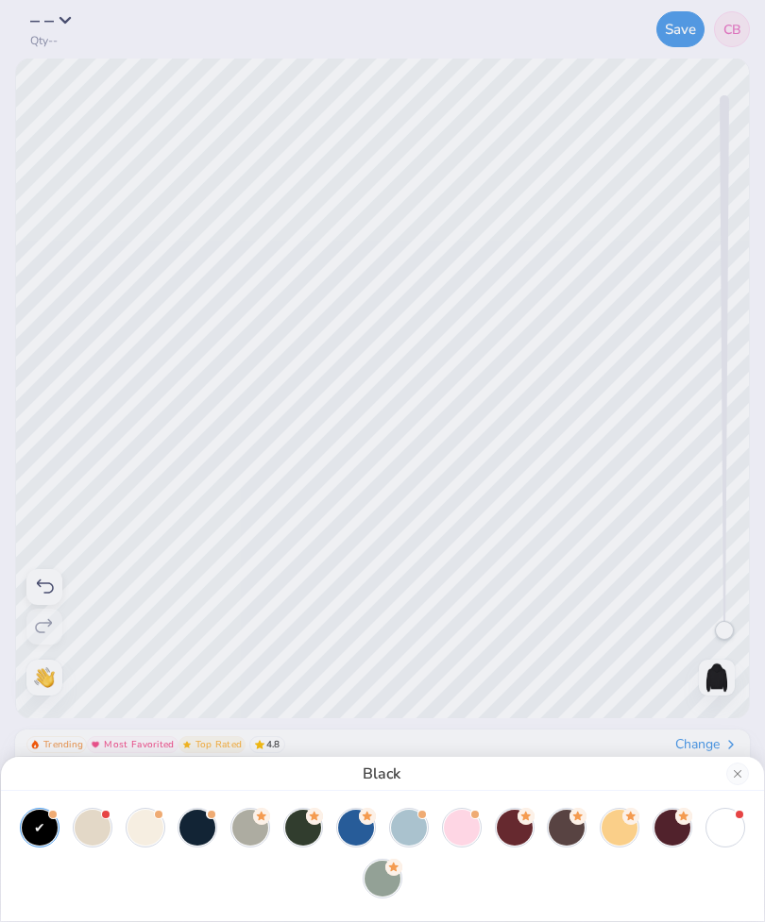
click at [667, 837] on div at bounding box center [672, 828] width 36 height 36
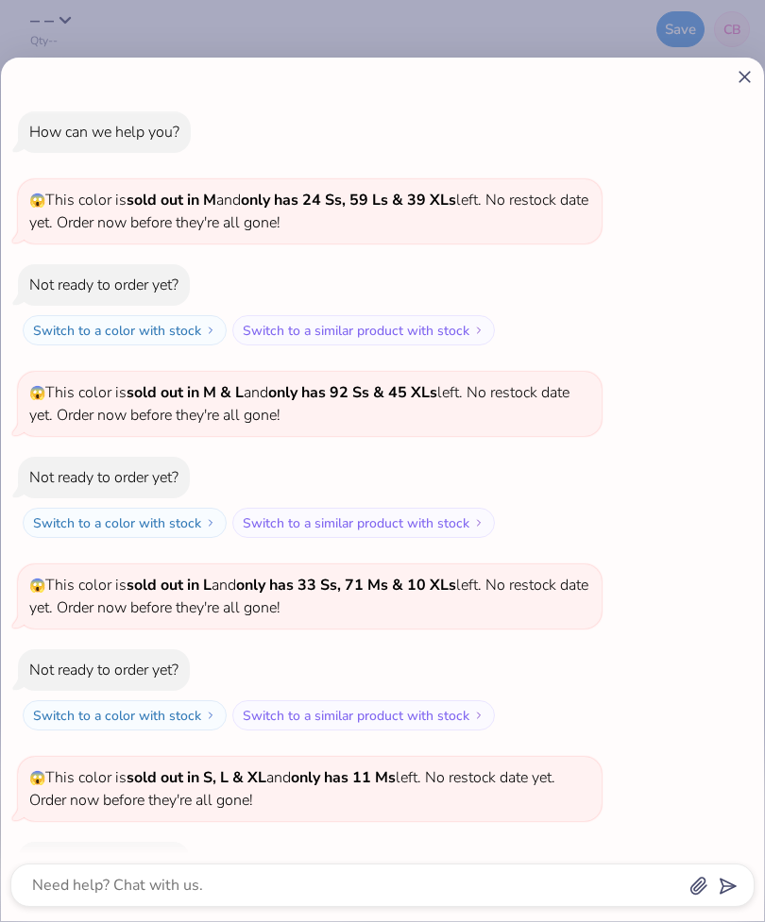
scroll to position [944, 0]
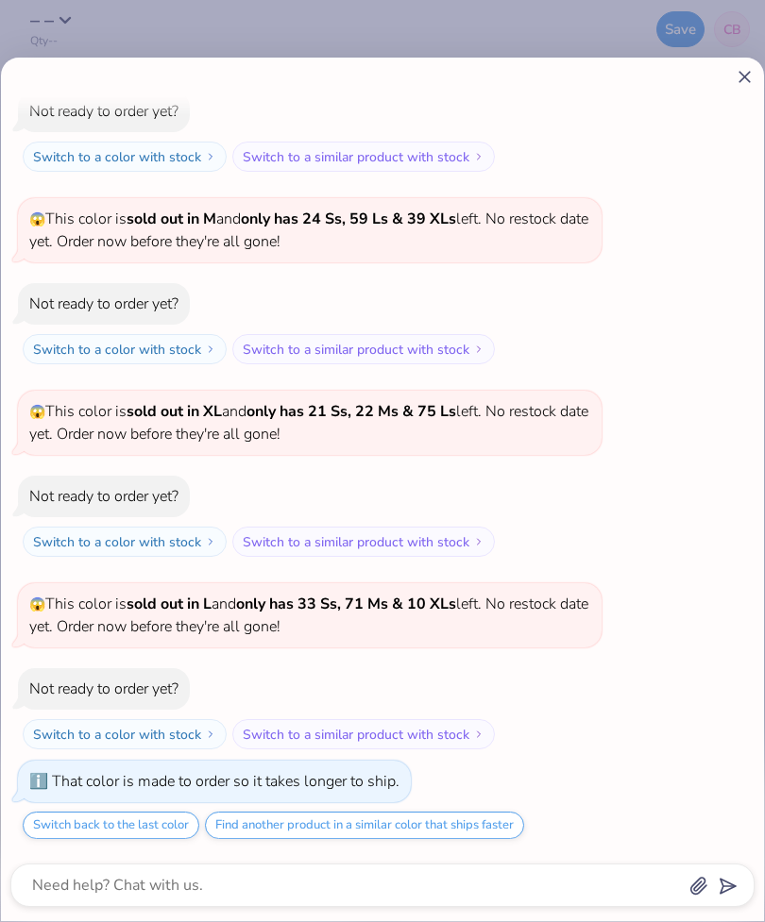
click at [738, 83] on icon at bounding box center [745, 77] width 20 height 20
type textarea "x"
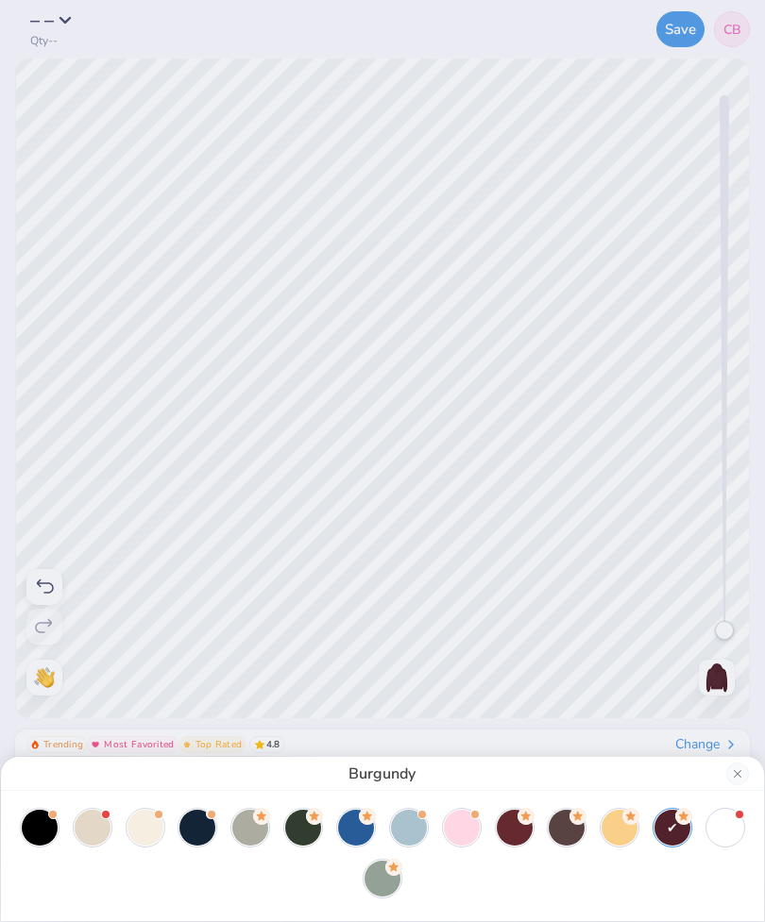
click at [516, 837] on div at bounding box center [515, 828] width 36 height 36
click at [573, 834] on div at bounding box center [567, 828] width 36 height 36
click at [735, 764] on button "Close" at bounding box center [737, 774] width 23 height 23
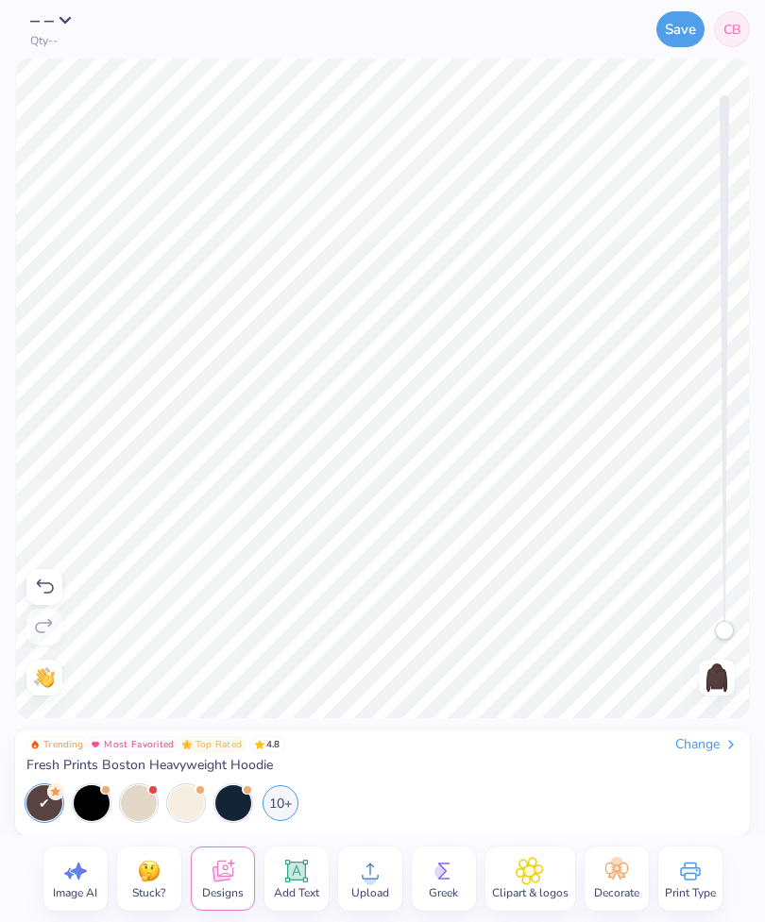
click at [619, 848] on div "Decorate" at bounding box center [616, 879] width 64 height 64
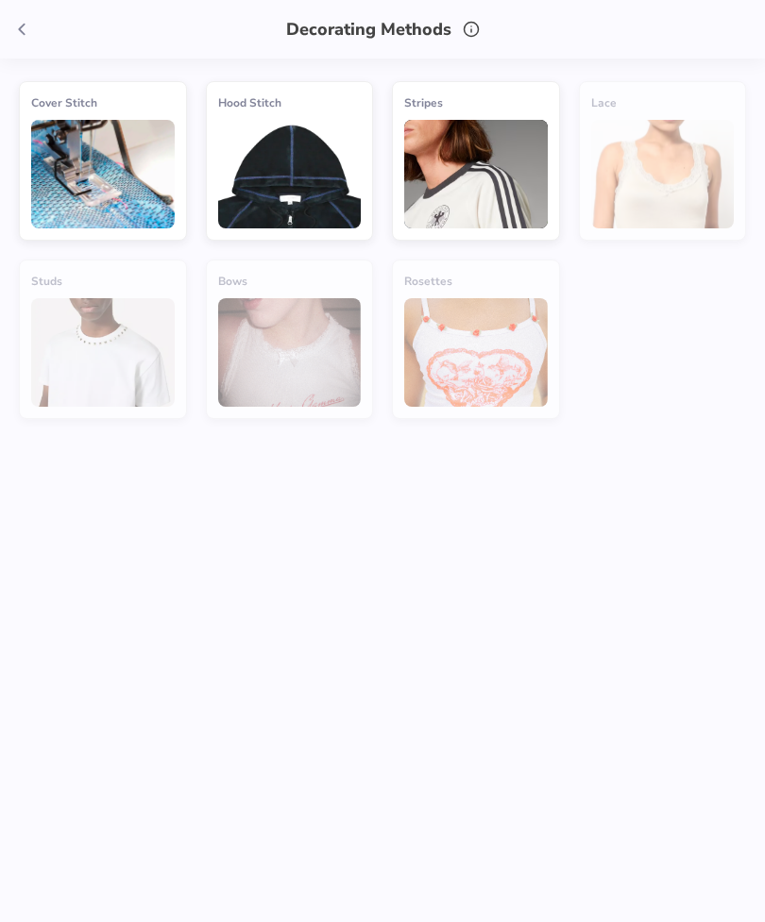
click at [285, 148] on img at bounding box center [290, 174] width 144 height 109
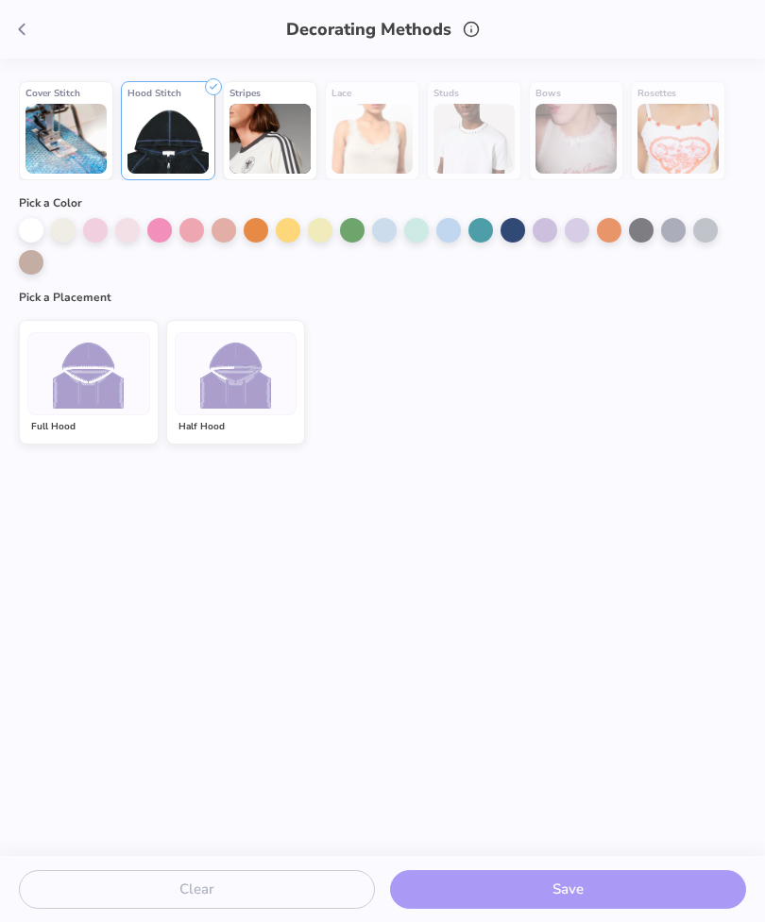
click at [162, 229] on div at bounding box center [159, 230] width 25 height 25
click at [217, 383] on div at bounding box center [236, 373] width 123 height 83
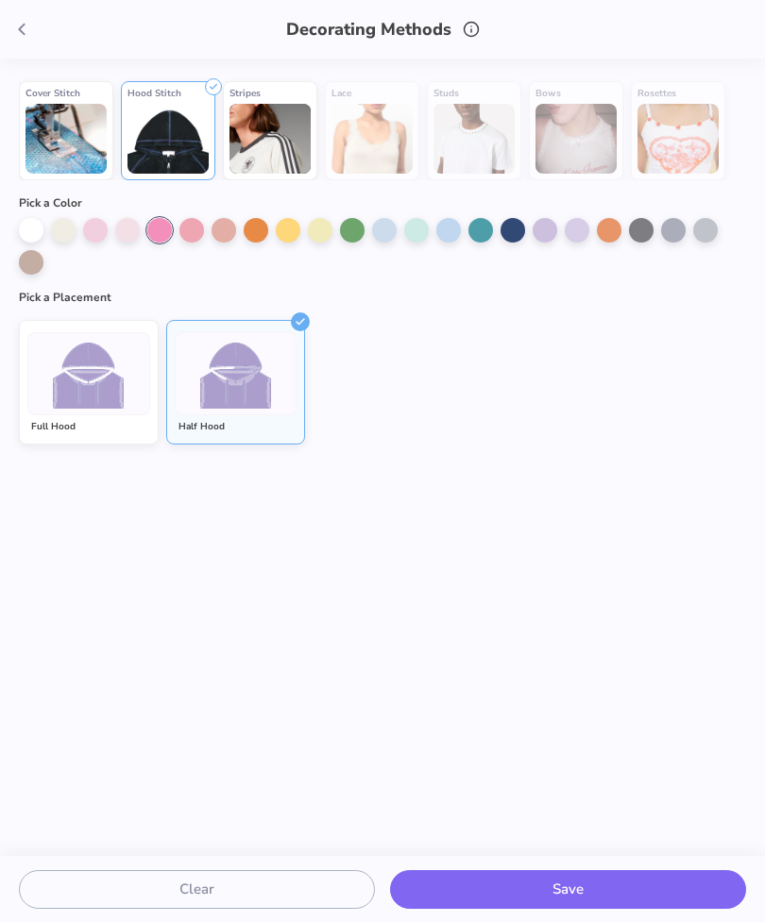
click at [550, 892] on button "Save" at bounding box center [568, 890] width 356 height 39
click at [41, 20] on div "Decorating Methods" at bounding box center [382, 29] width 765 height 59
click at [23, 19] on span at bounding box center [22, 29] width 28 height 28
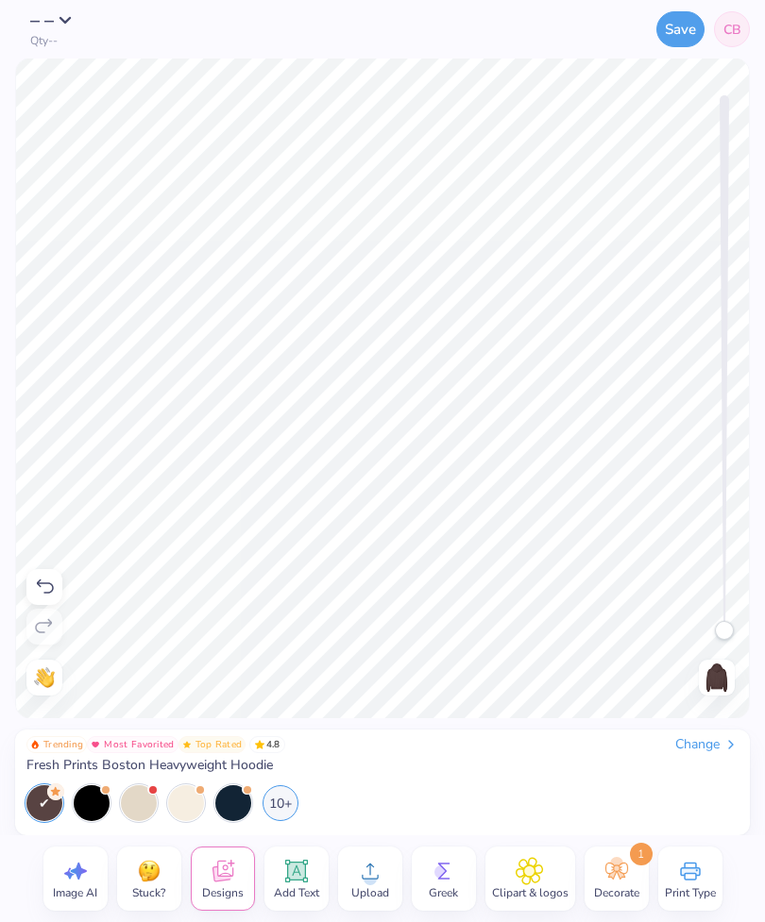
click at [717, 687] on img at bounding box center [717, 678] width 30 height 30
click at [714, 677] on img at bounding box center [717, 678] width 30 height 30
click at [638, 905] on div "Decorate 1" at bounding box center [616, 879] width 64 height 64
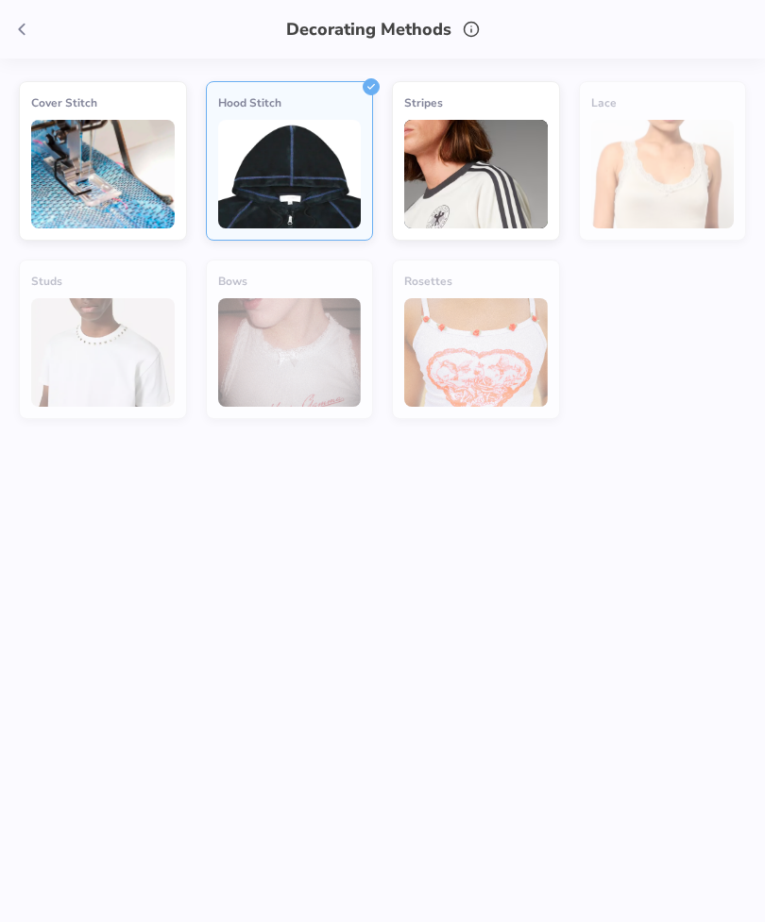
click at [41, 19] on div "Decorating Methods" at bounding box center [382, 29] width 765 height 59
click at [25, 21] on icon at bounding box center [21, 29] width 21 height 21
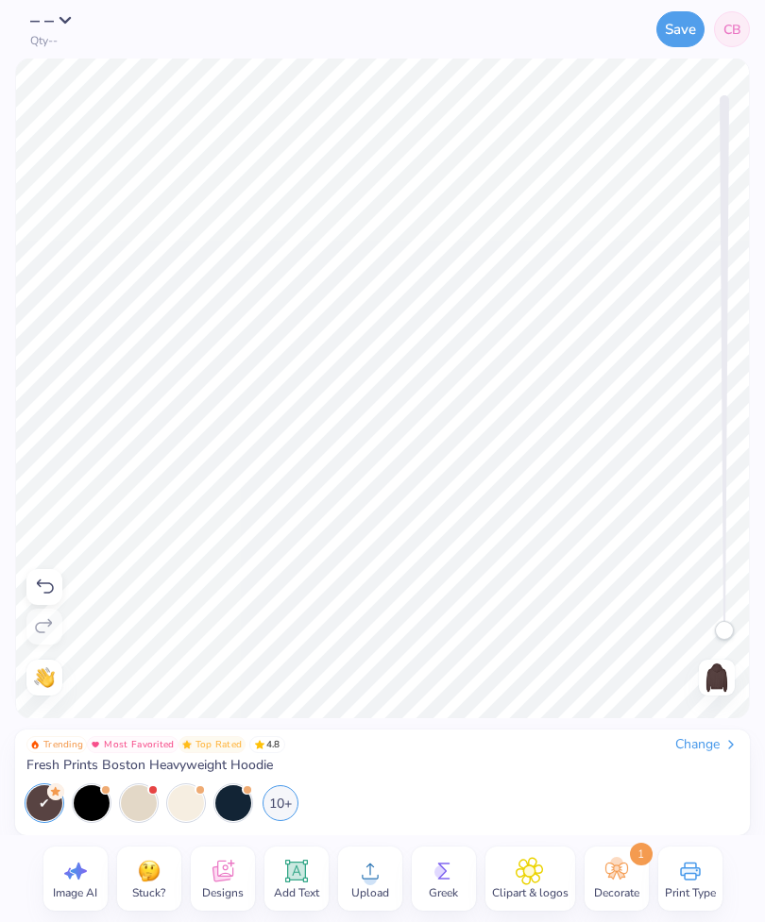
click at [713, 686] on img at bounding box center [717, 678] width 30 height 30
click at [533, 884] on icon at bounding box center [529, 871] width 27 height 28
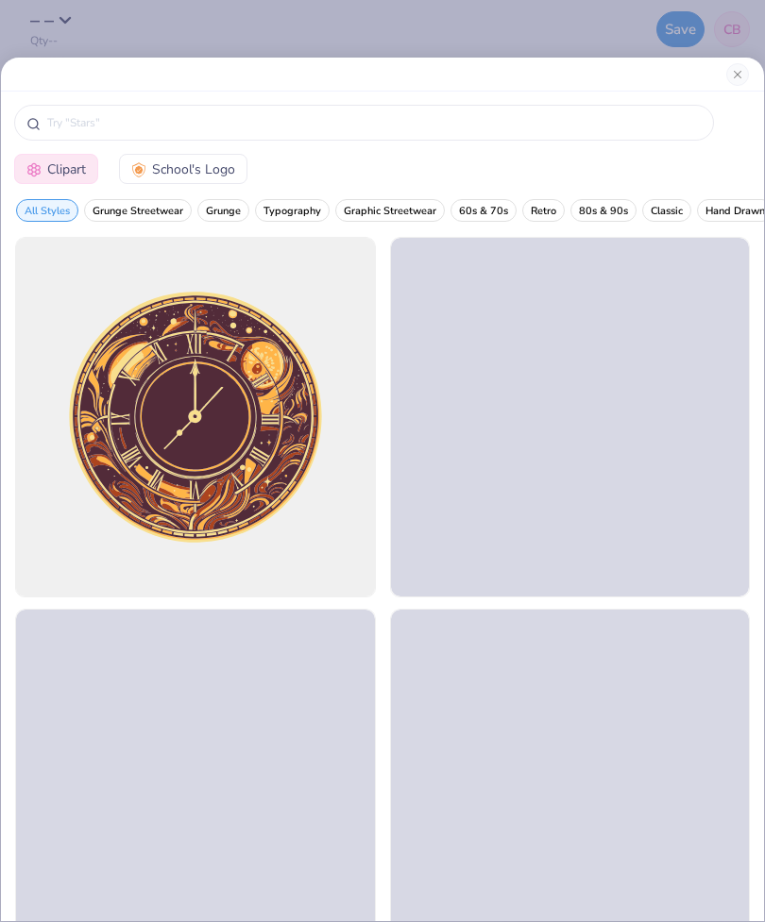
scroll to position [0, 0]
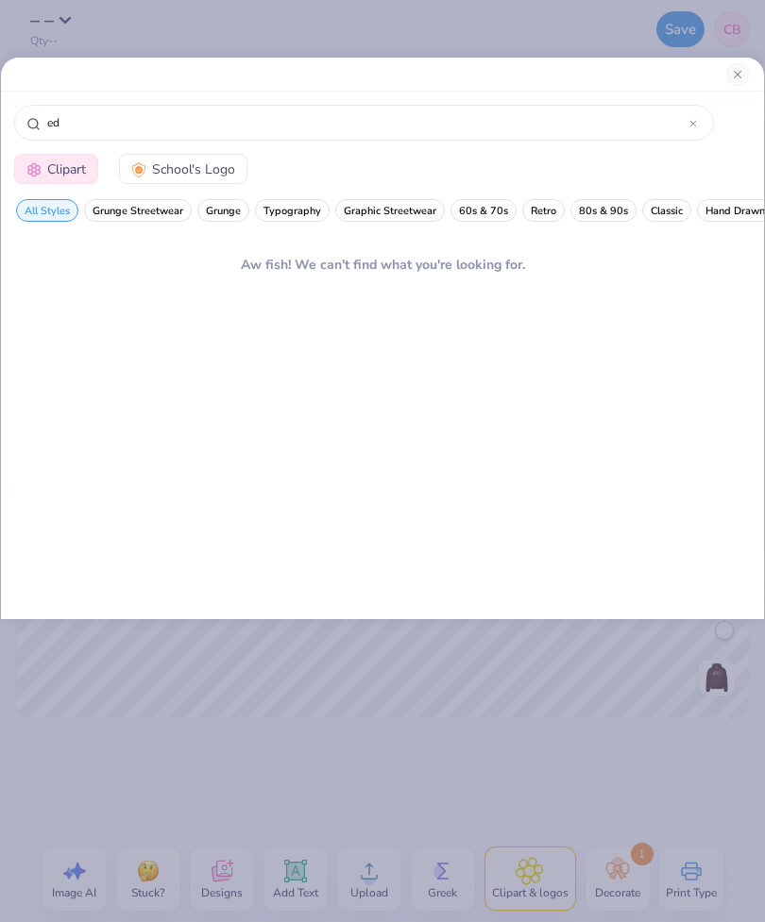
type input "e"
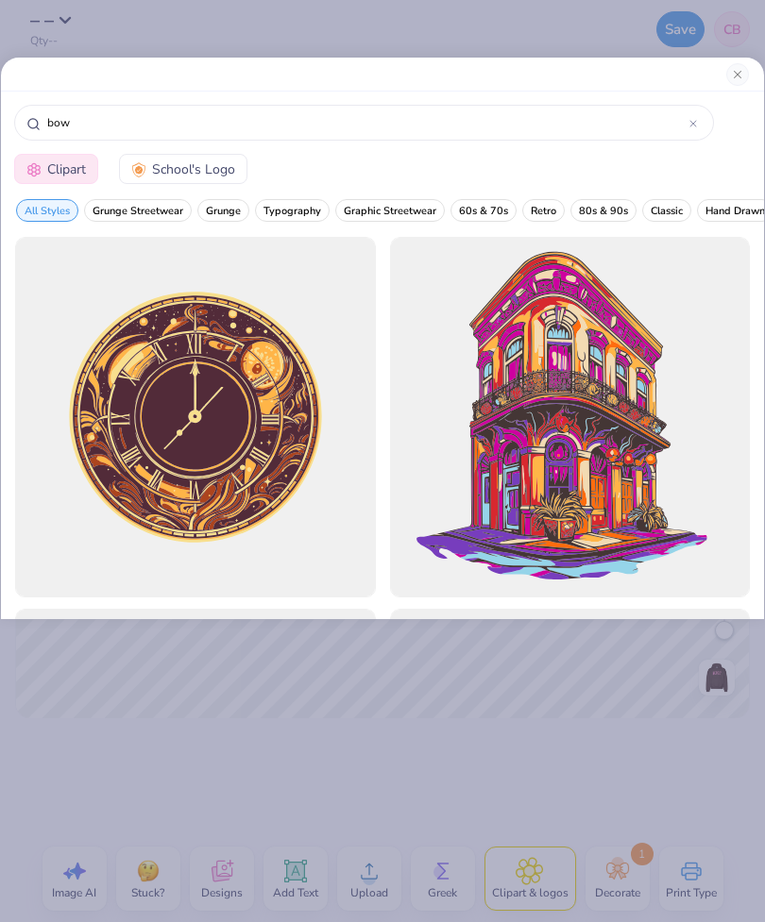
type input "bows"
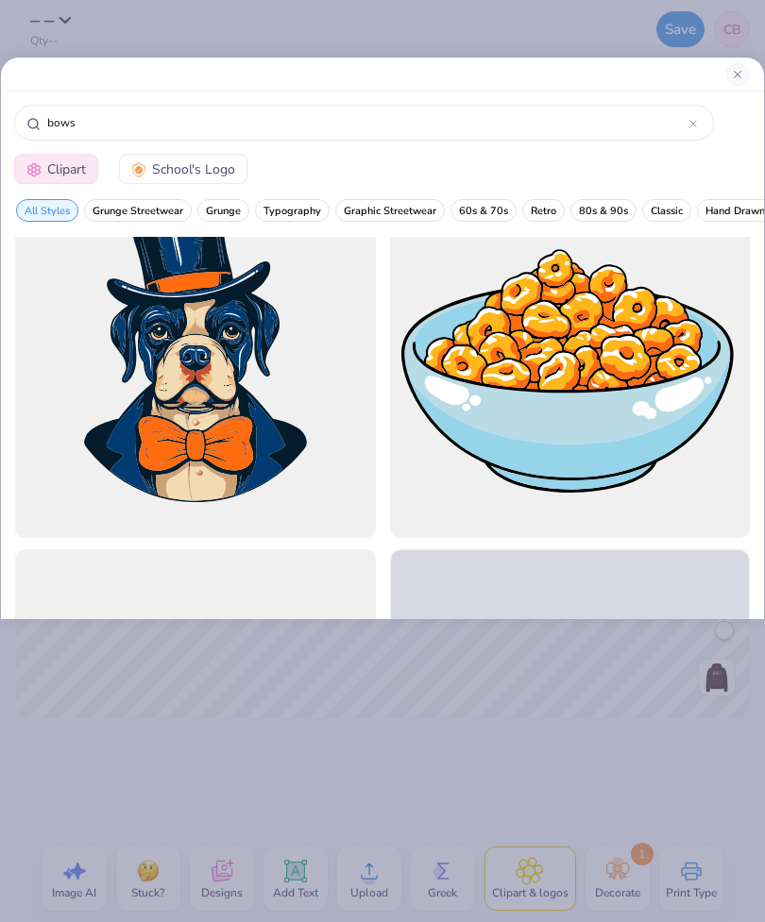
scroll to position [5598, 0]
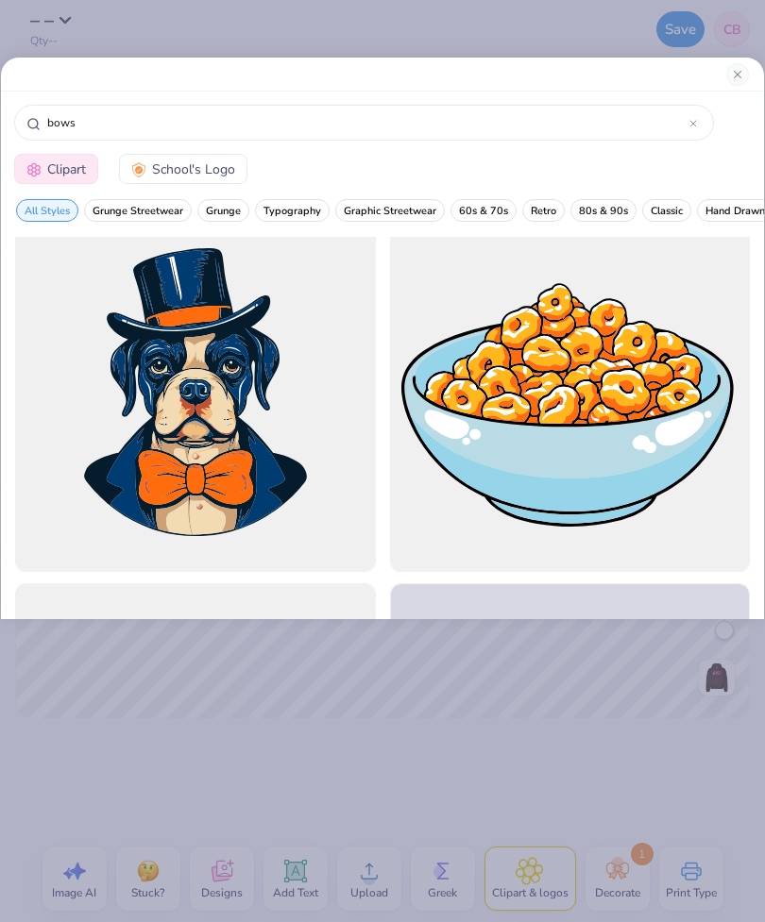
click at [748, 76] on button "Close" at bounding box center [737, 74] width 23 height 23
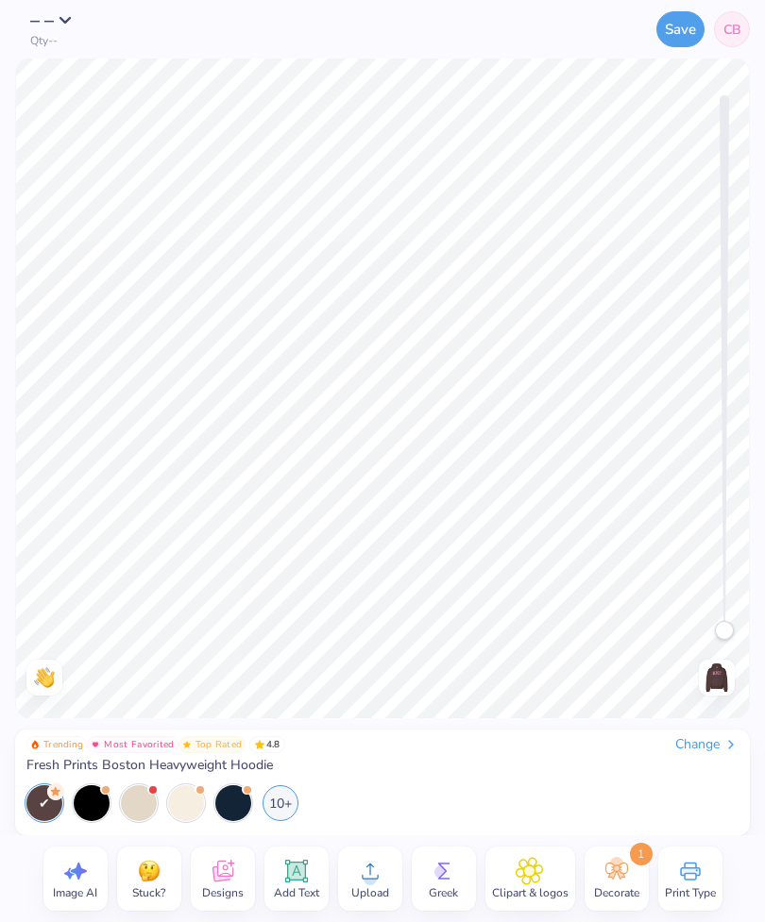
click at [300, 886] on span "Add Text" at bounding box center [296, 893] width 45 height 15
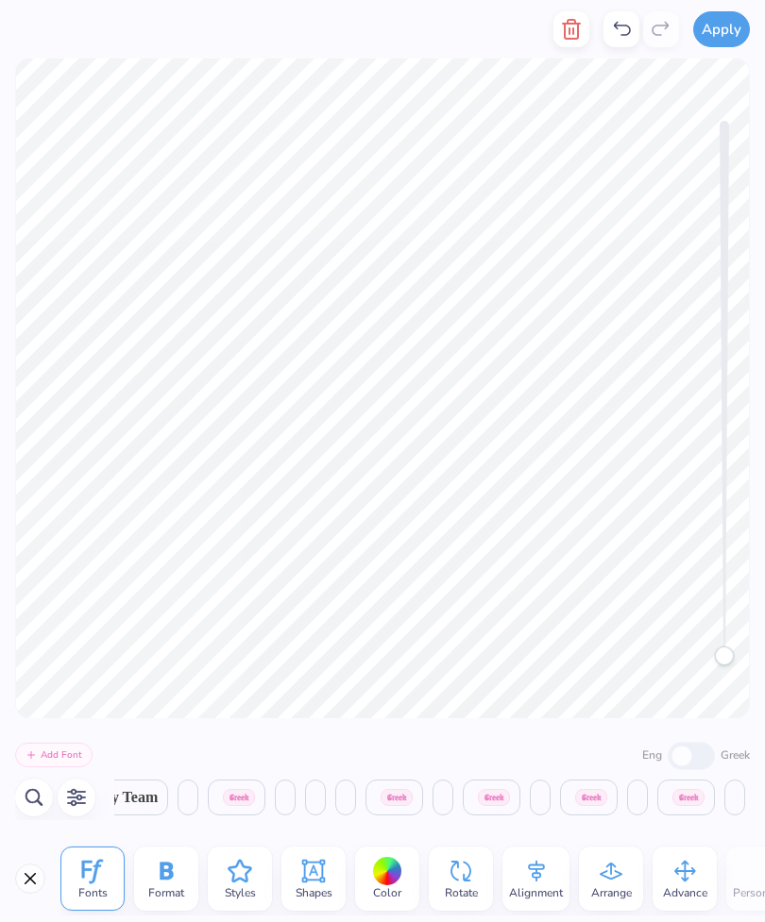
scroll to position [0, 12785]
click at [73, 758] on button "Add Font" at bounding box center [53, 755] width 77 height 25
click at [69, 749] on button "Add Font" at bounding box center [53, 755] width 77 height 25
click at [44, 801] on icon "button" at bounding box center [34, 798] width 23 height 23
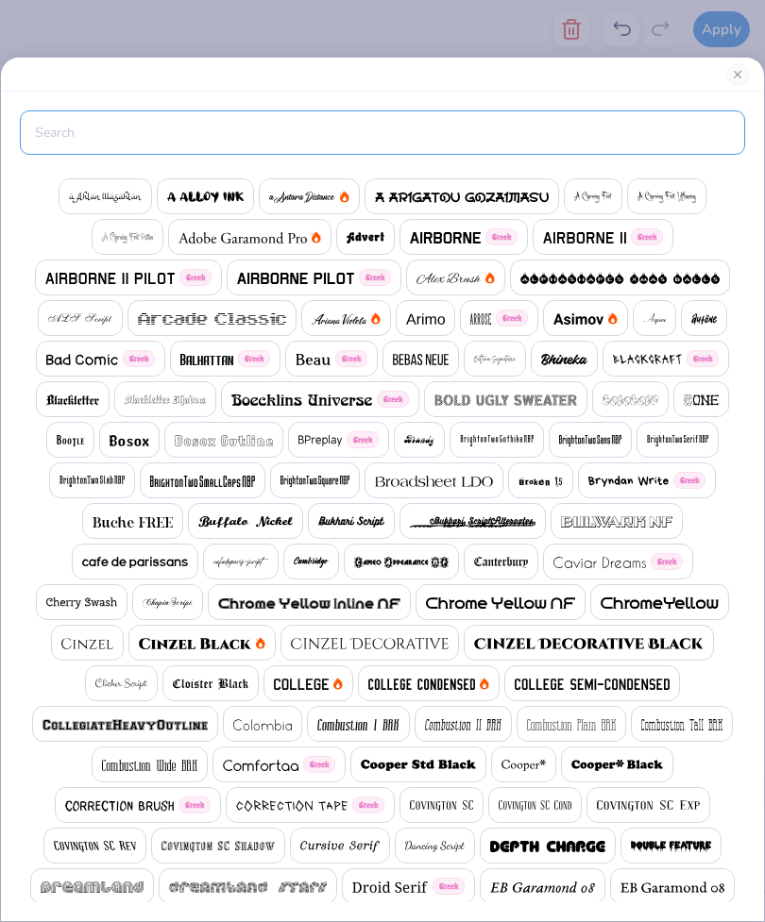
click at [348, 144] on input "text" at bounding box center [382, 132] width 725 height 44
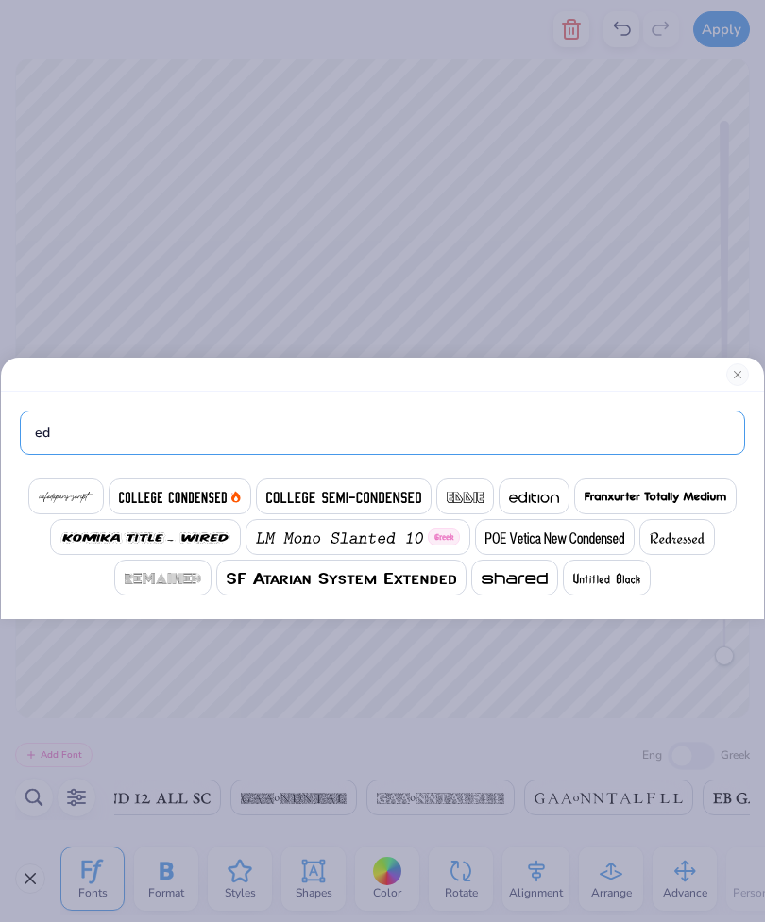
type input "e"
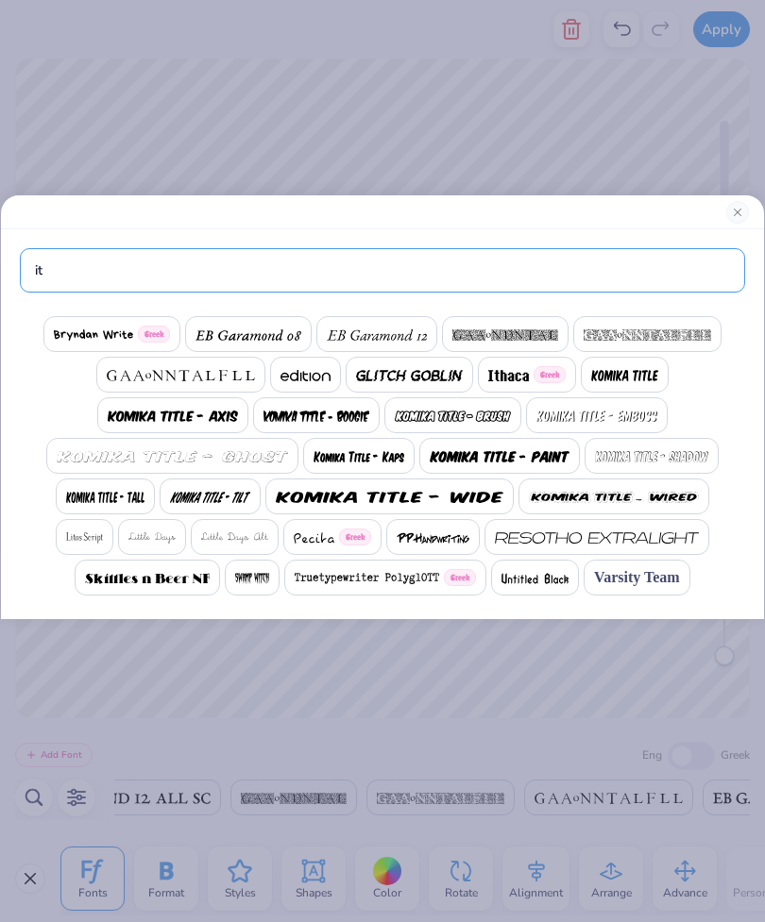
type input "i"
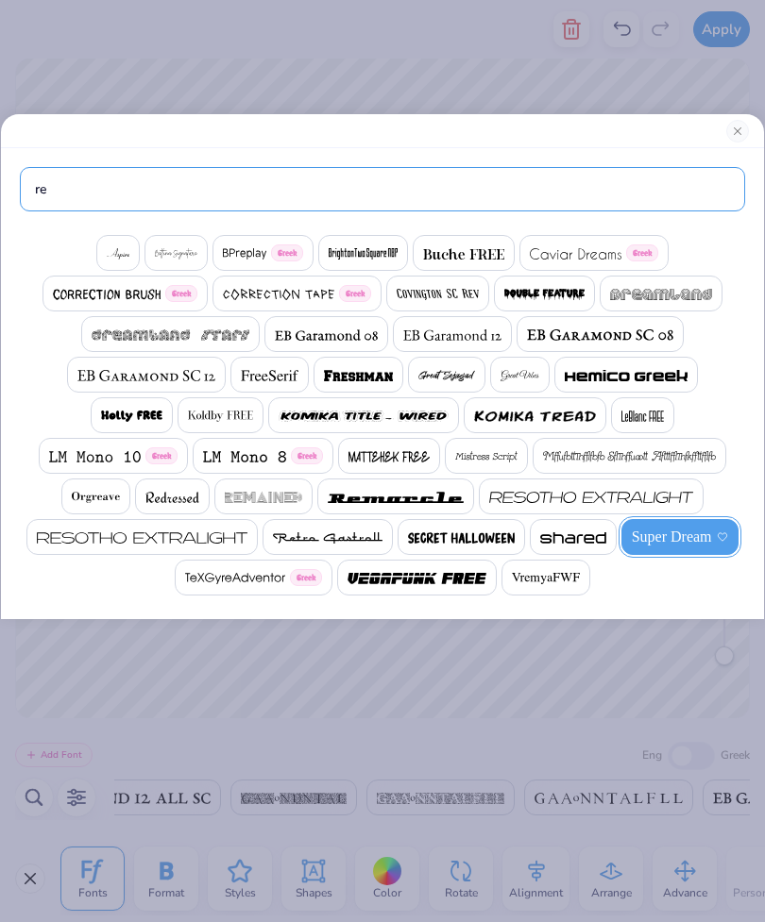
type input "r"
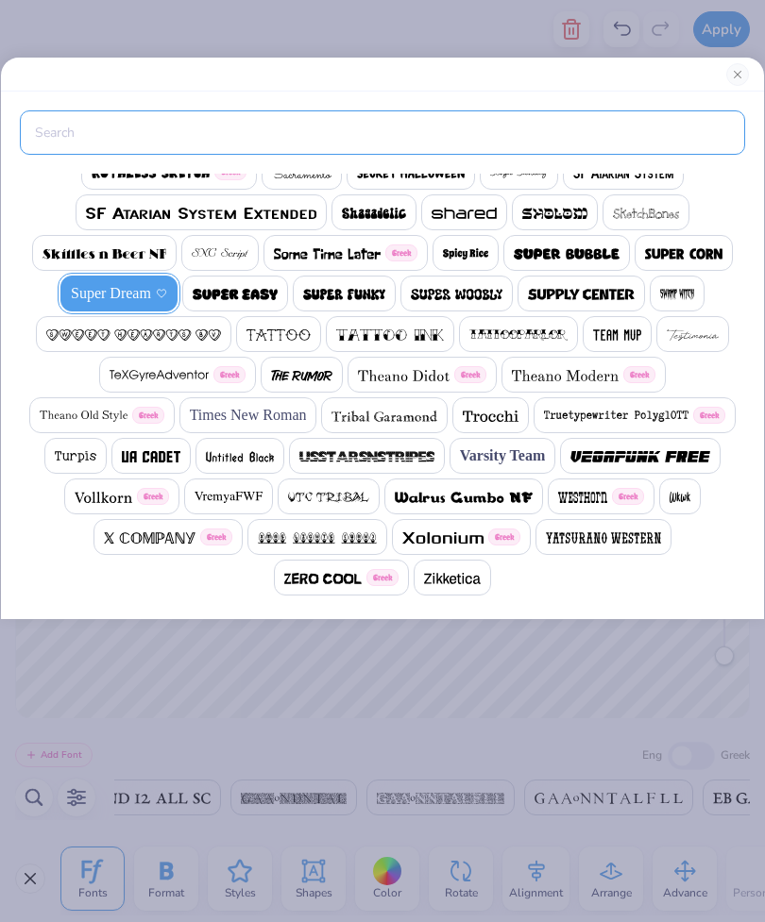
scroll to position [1892, 0]
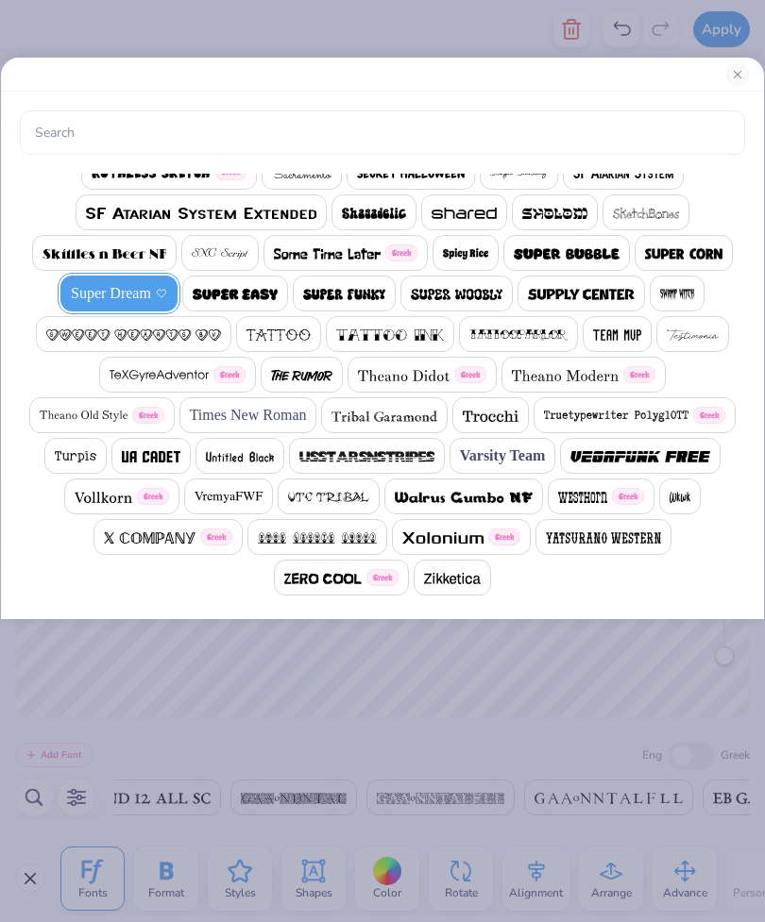
click at [724, 85] on div at bounding box center [382, 75] width 763 height 34
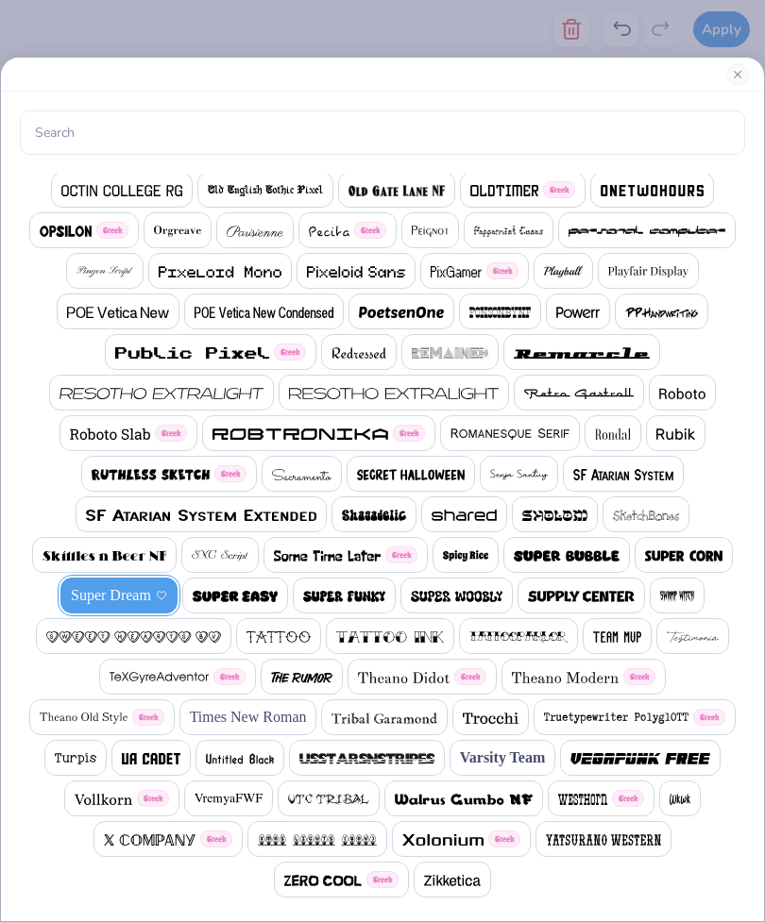
click at [738, 75] on button "Close" at bounding box center [737, 74] width 23 height 23
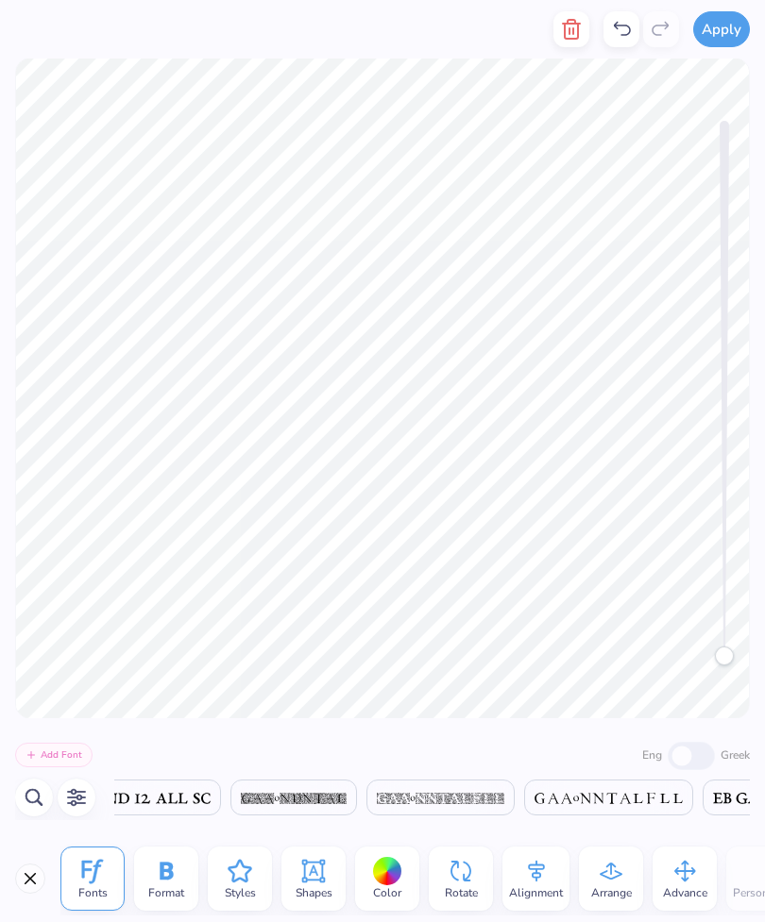
scroll to position [0, 0]
click at [30, 882] on button "Close" at bounding box center [30, 879] width 30 height 30
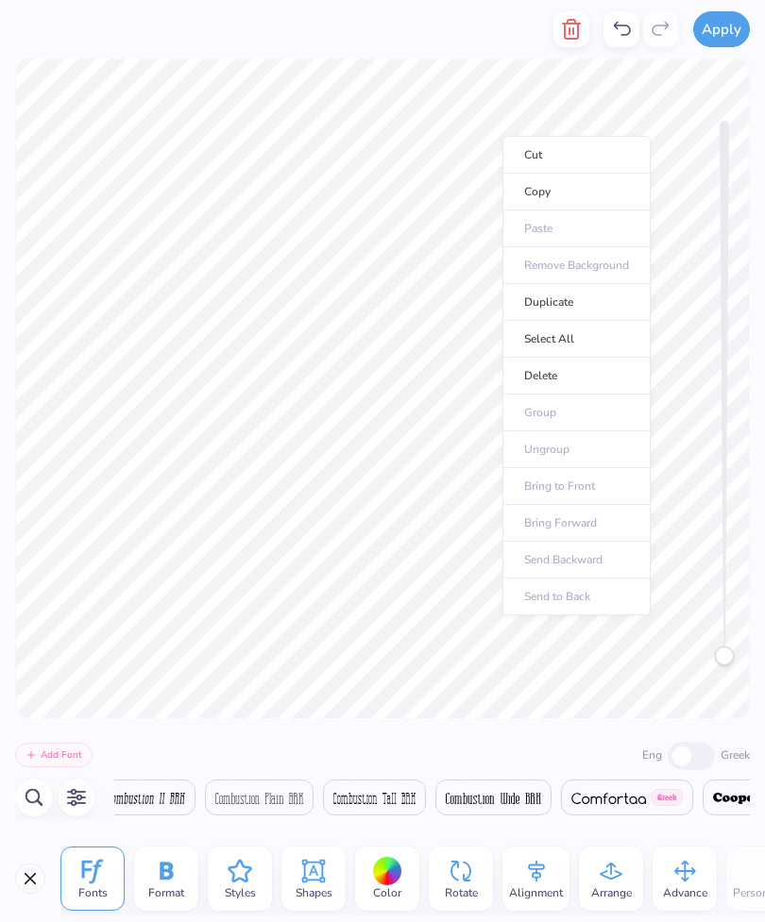
click at [604, 373] on li "Delete" at bounding box center [576, 376] width 148 height 37
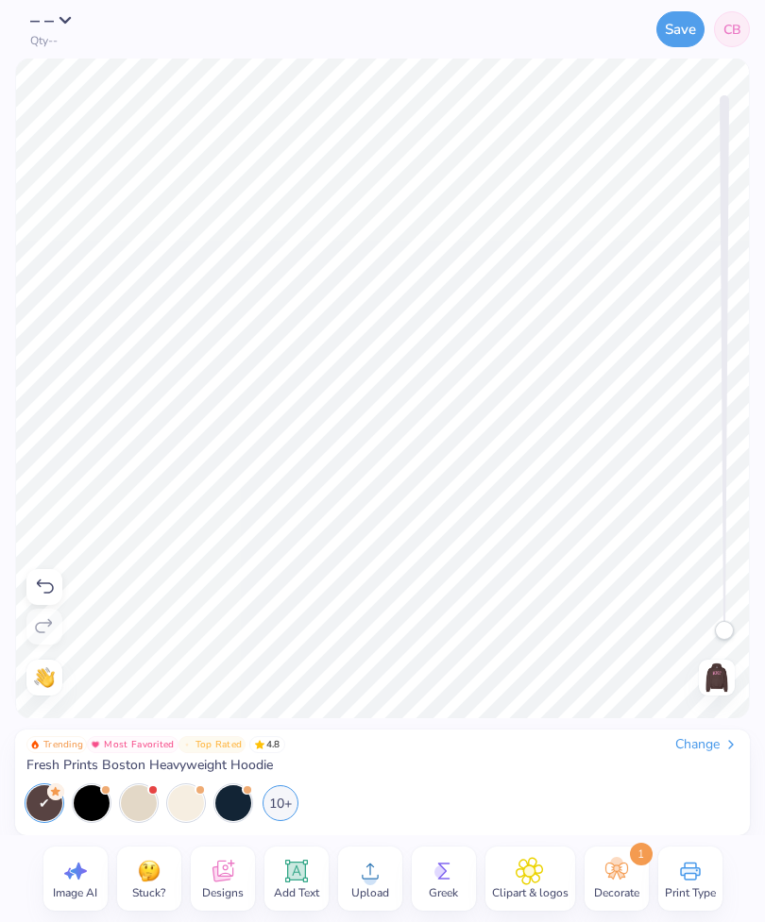
click at [449, 883] on icon at bounding box center [444, 871] width 28 height 28
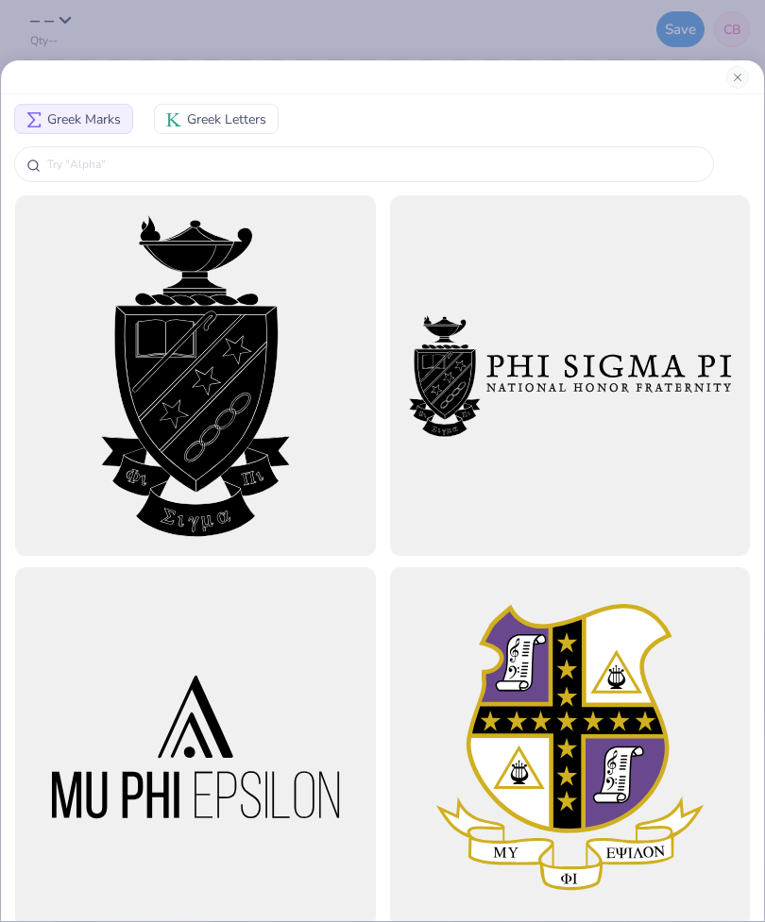
click at [233, 118] on span "Greek Letters" at bounding box center [226, 120] width 79 height 20
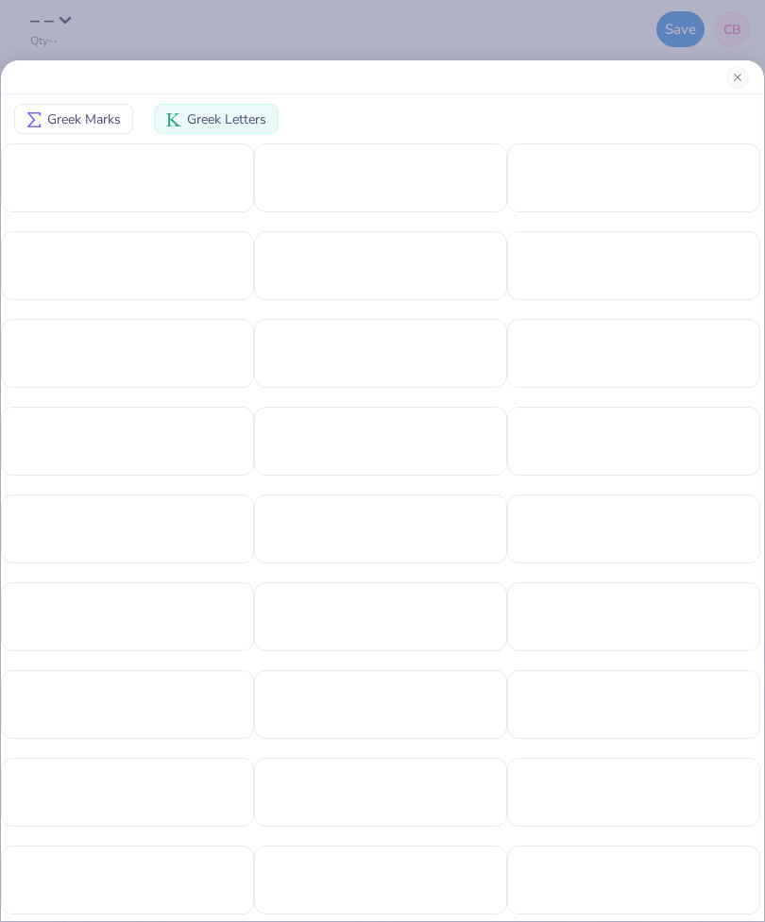
scroll to position [-4, 0]
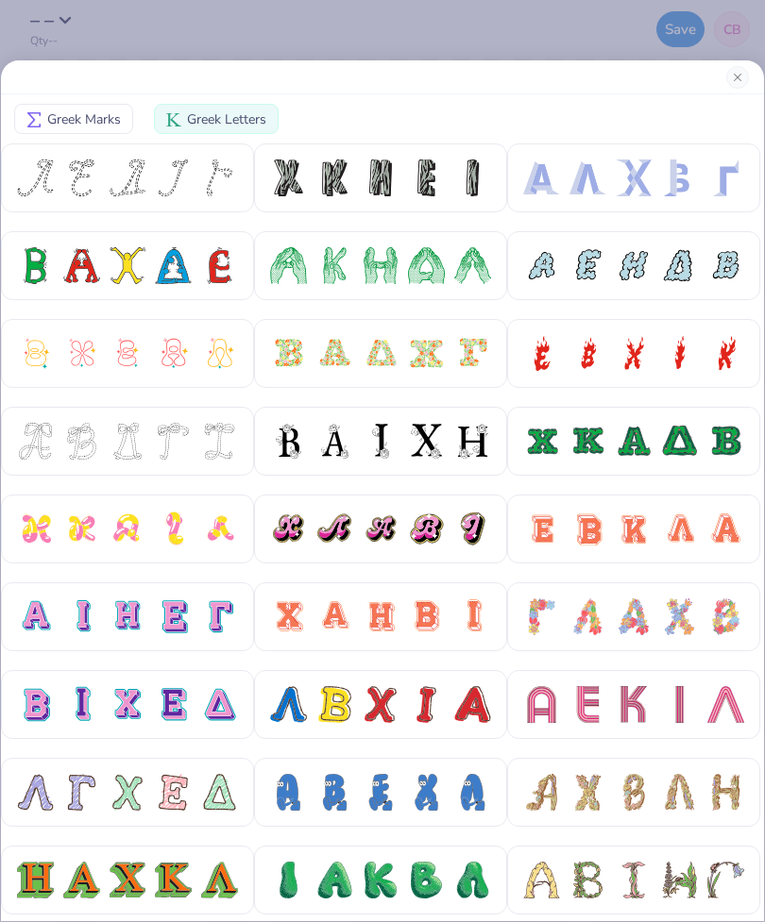
click at [744, 72] on button "Close" at bounding box center [737, 77] width 23 height 23
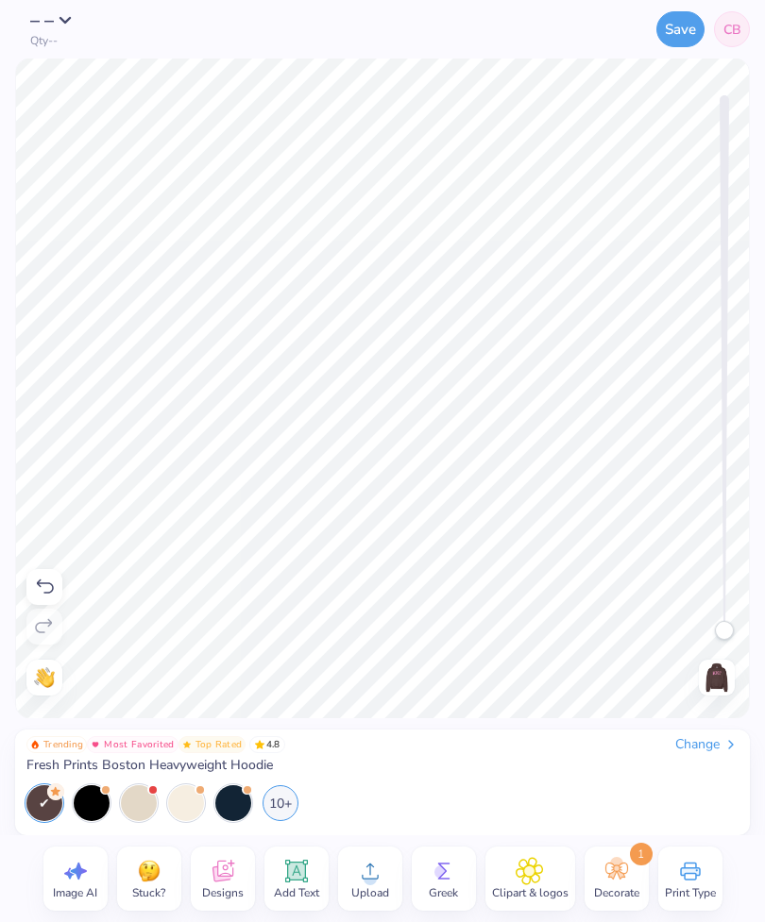
click at [711, 679] on img at bounding box center [717, 678] width 30 height 30
click at [712, 680] on img at bounding box center [717, 678] width 30 height 30
click at [78, 883] on icon at bounding box center [75, 871] width 28 height 28
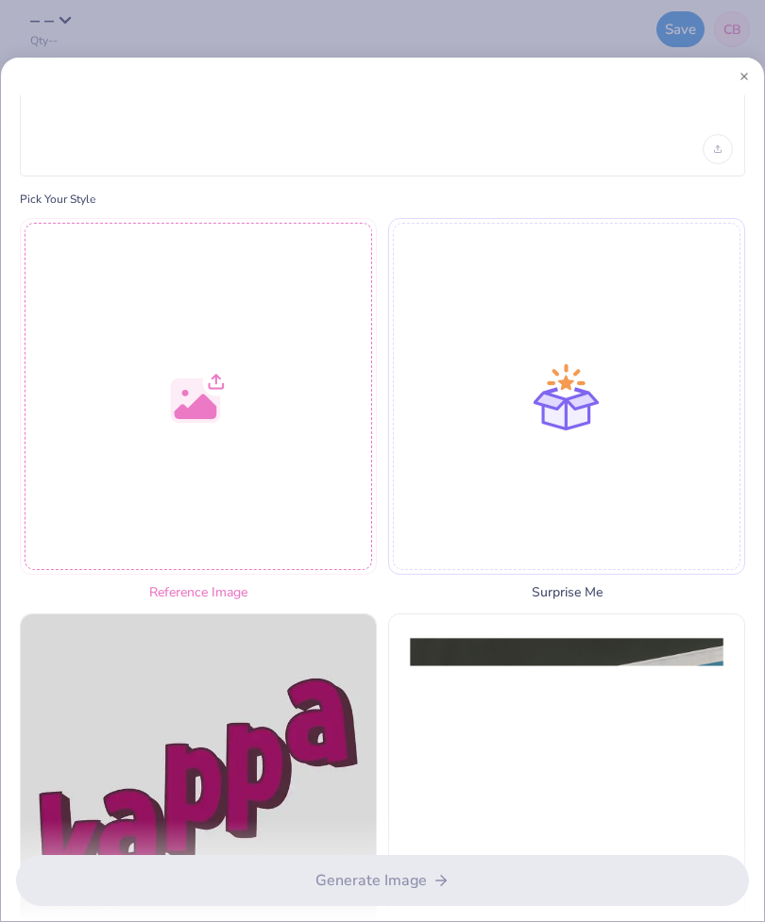
scroll to position [88, 0]
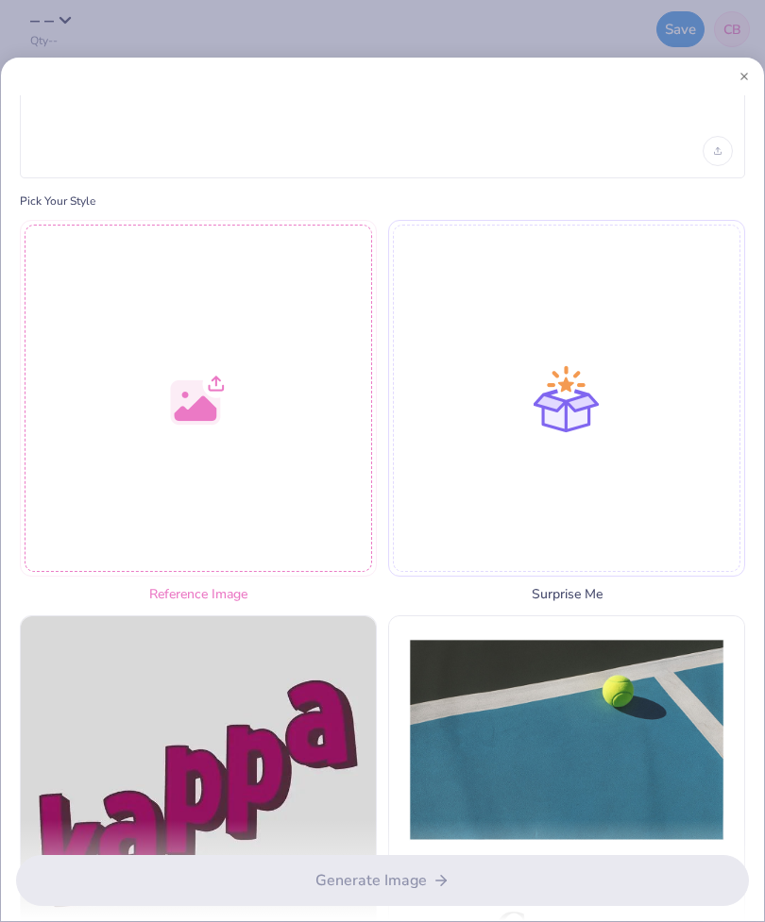
click at [309, 401] on div at bounding box center [198, 398] width 357 height 357
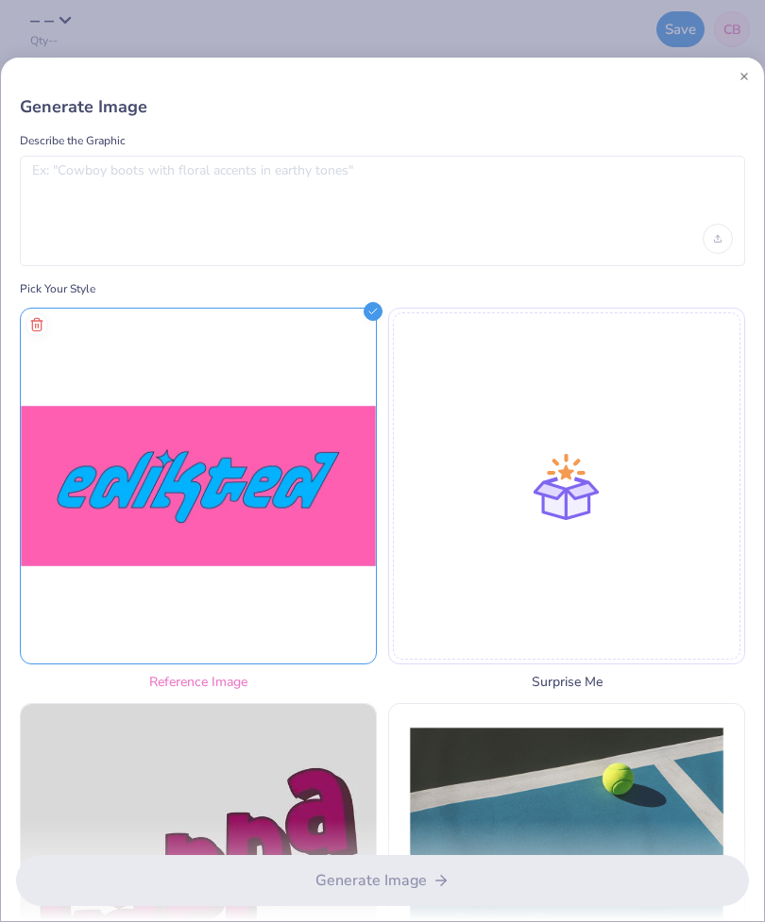
scroll to position [0, 0]
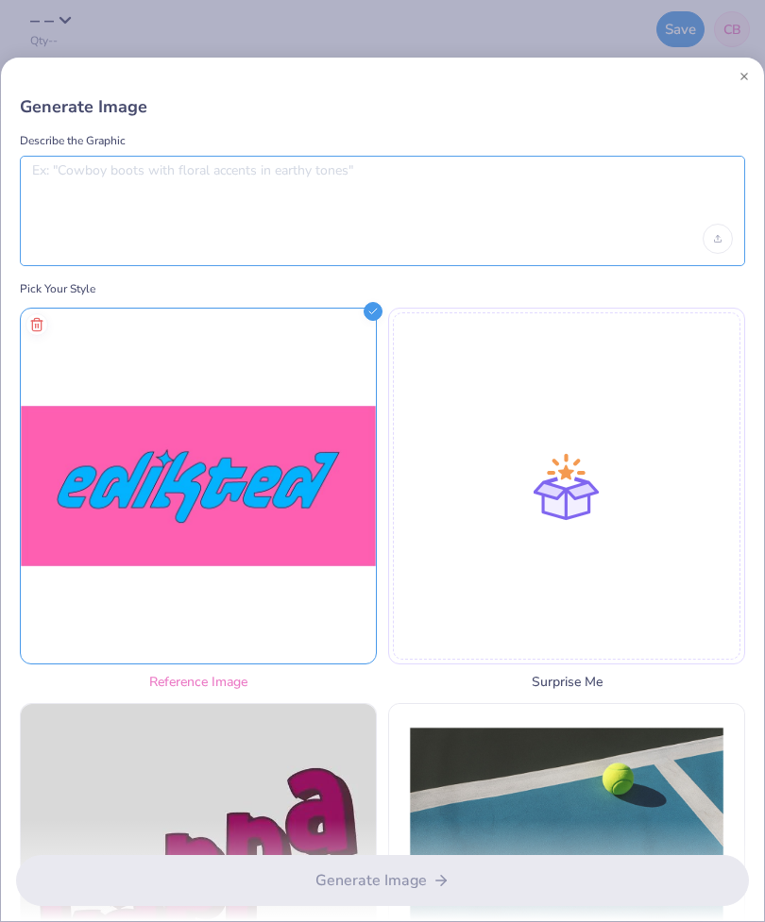
click at [567, 188] on textarea at bounding box center [382, 185] width 701 height 47
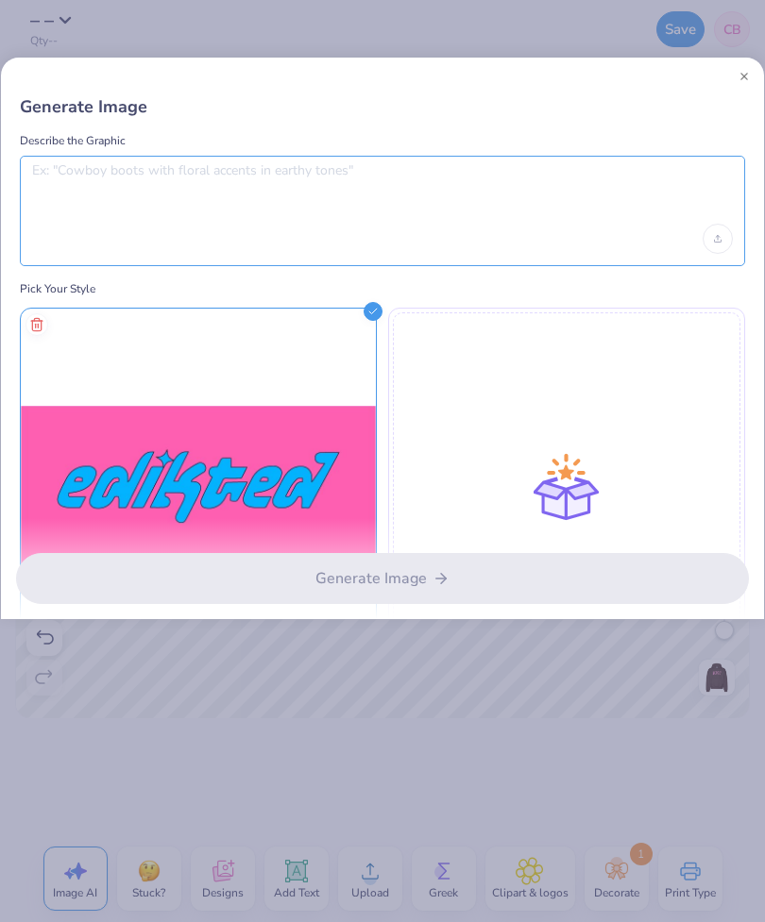
type textarea "E"
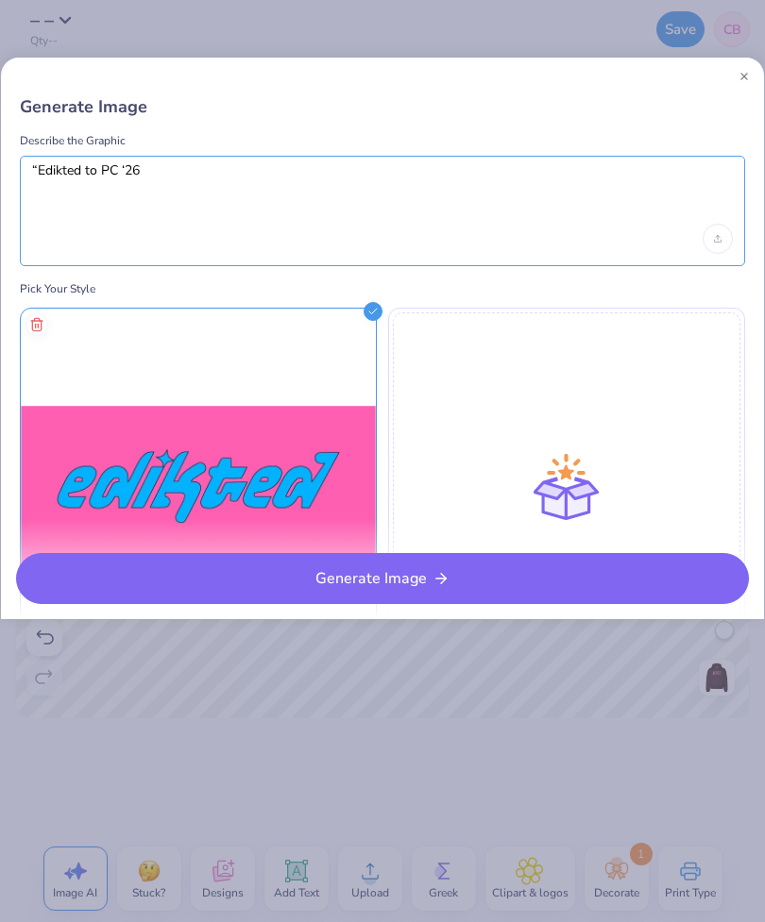
type textarea "“Edikted to PC ‘26”"
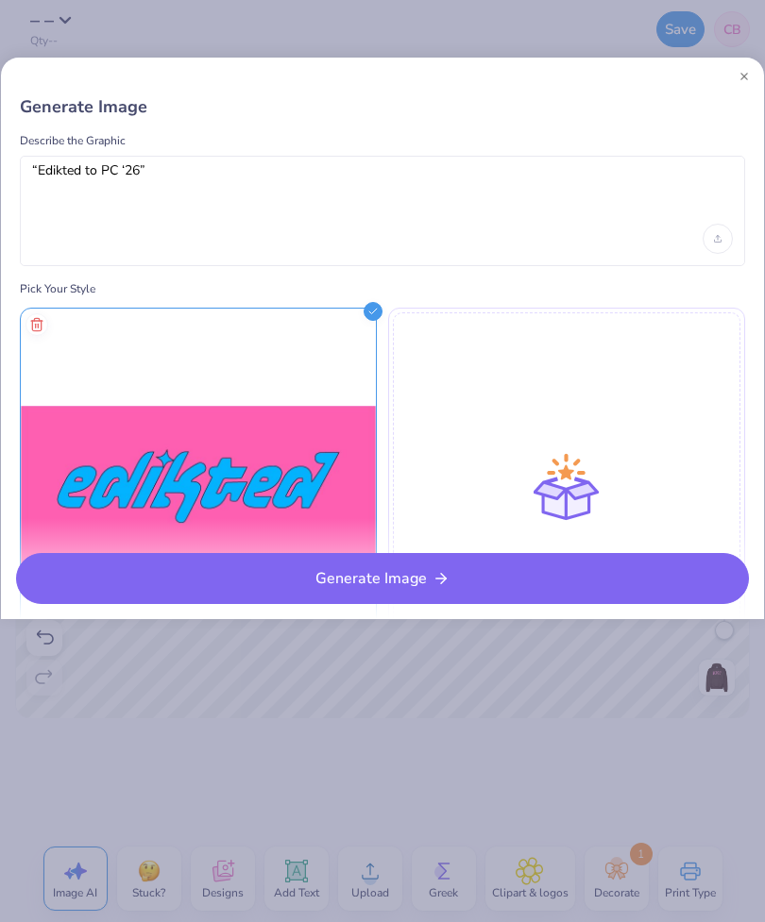
click at [613, 579] on button "Generate Image" at bounding box center [382, 578] width 733 height 51
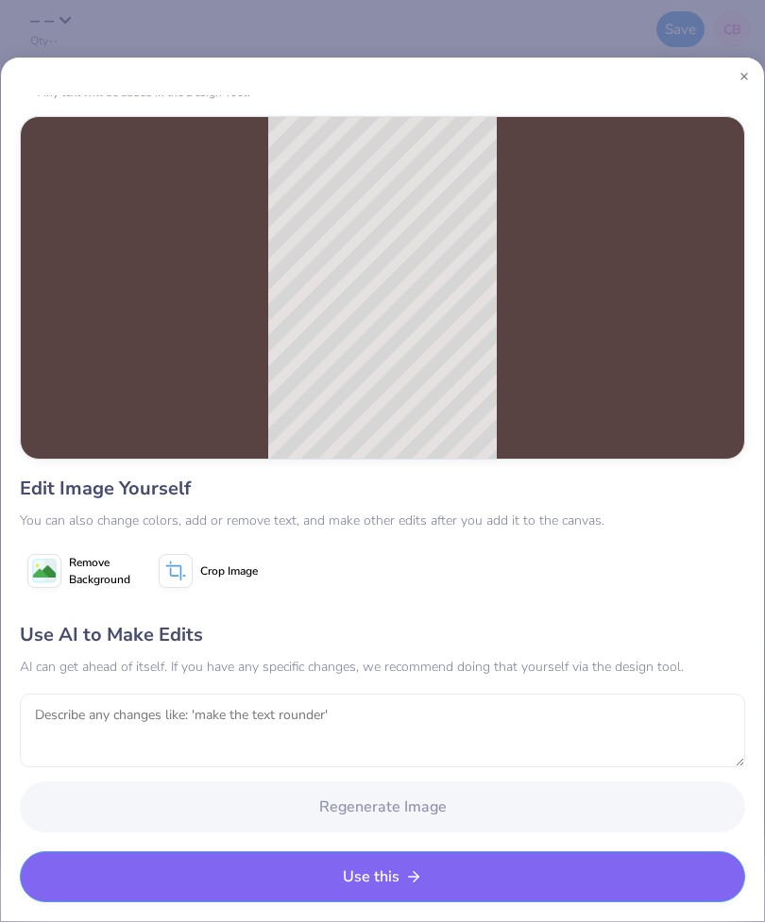
scroll to position [55, 0]
click at [501, 889] on button "Use this" at bounding box center [382, 877] width 725 height 51
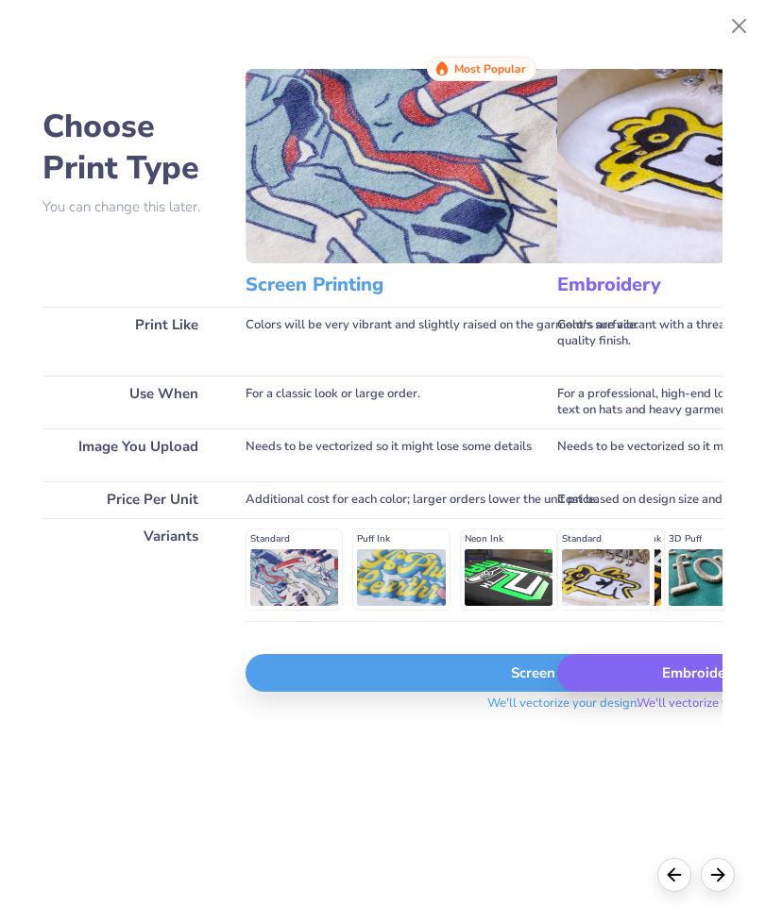
click at [500, 684] on div "Screen Print" at bounding box center [562, 673] width 635 height 38
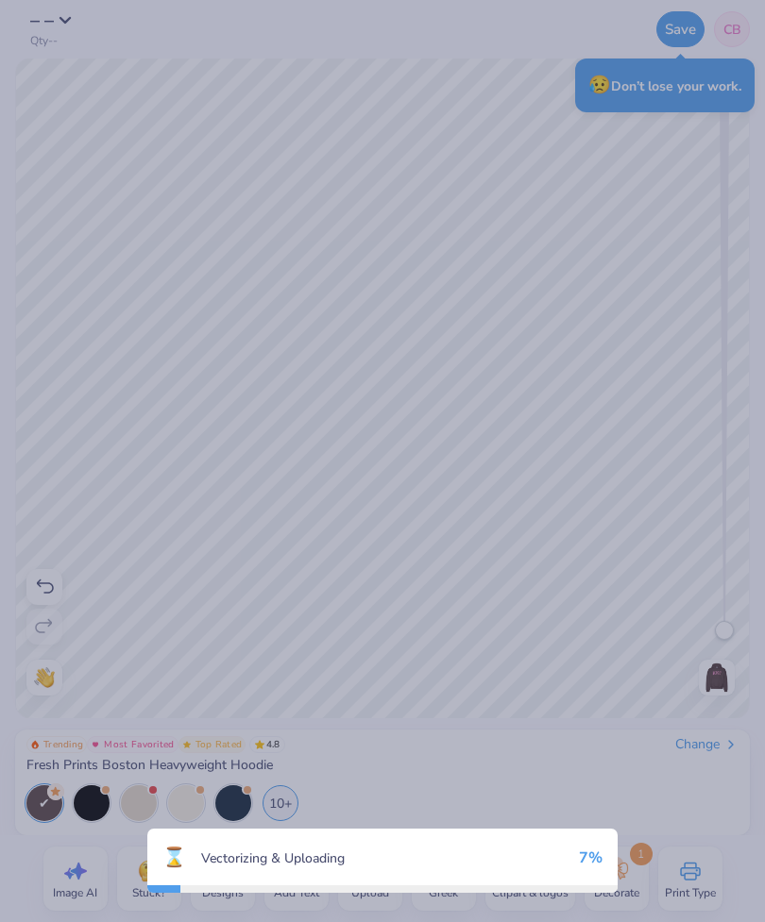
click at [228, 875] on div "⌛ Vectorizing & Uploading 7 %" at bounding box center [382, 861] width 470 height 64
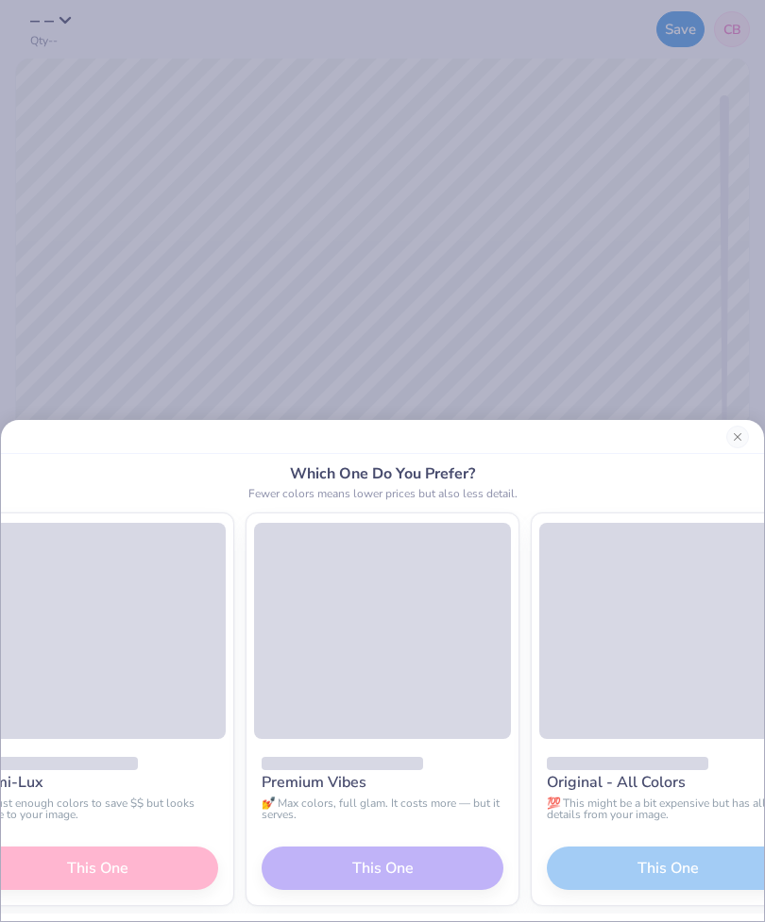
scroll to position [0, -326]
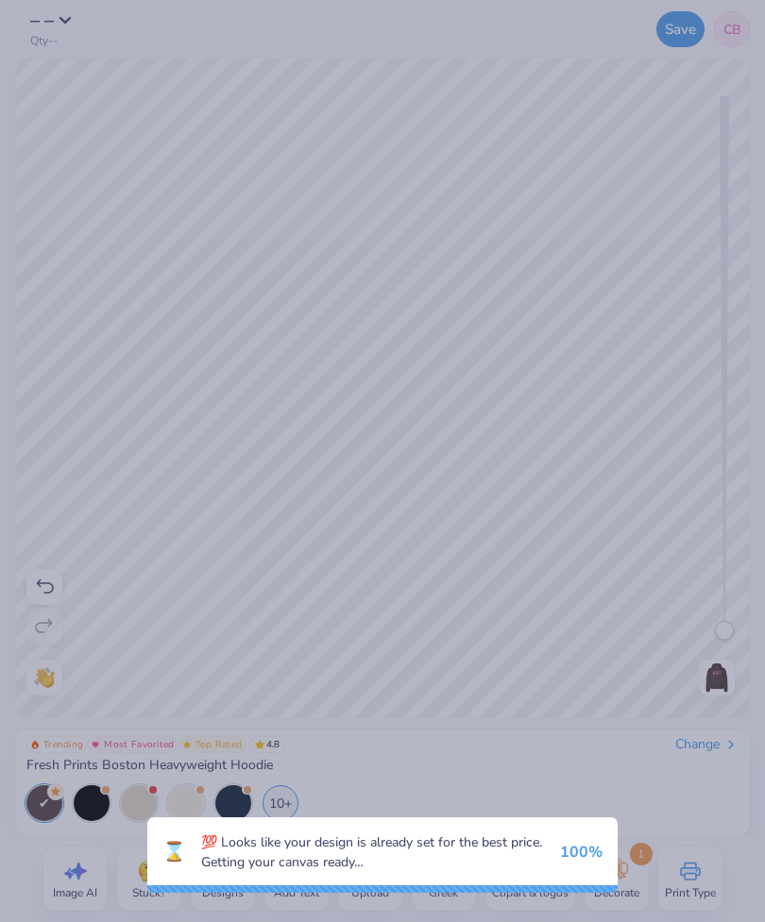
click at [580, 787] on div "⌛ 💯 Looks like your design is already set for the best price. Getting your canv…" at bounding box center [382, 461] width 765 height 922
click at [642, 499] on div "⌛ 💯 Looks like your design is already set for the best price. Getting your canv…" at bounding box center [382, 461] width 765 height 922
click at [641, 499] on div "⌛ 💯 Looks like your design is already set for the best price. Getting your canv…" at bounding box center [382, 461] width 765 height 922
click at [594, 508] on div "⌛ 💯 Looks like your design is already set for the best price. Getting your canv…" at bounding box center [382, 461] width 765 height 922
click at [594, 507] on div "⌛ 💯 Looks like your design is already set for the best price. Getting your canv…" at bounding box center [382, 461] width 765 height 922
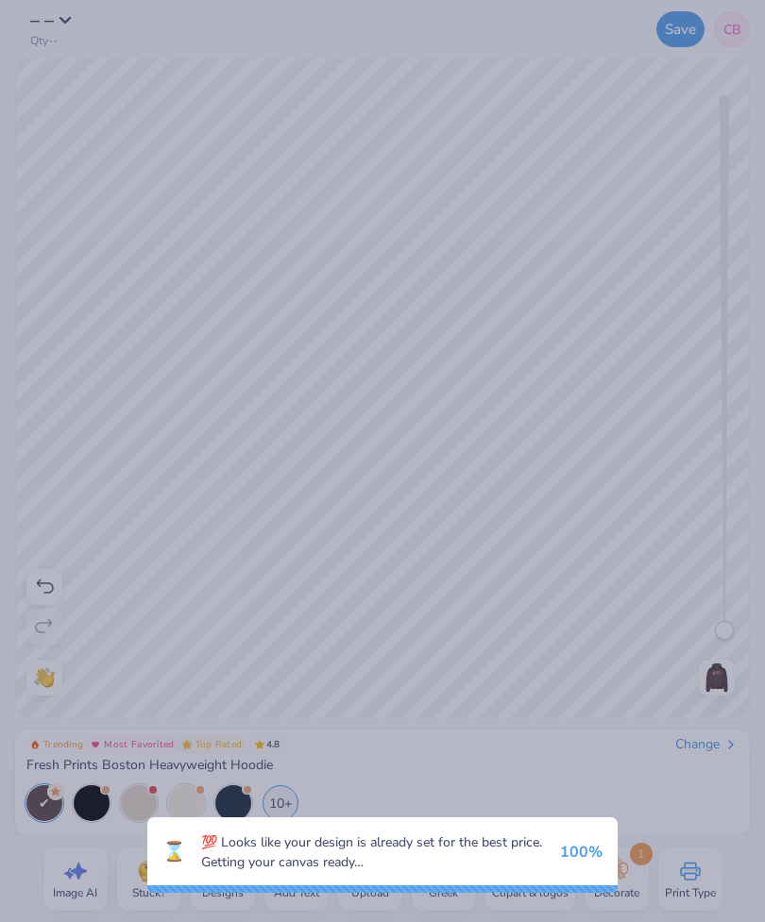
click at [605, 492] on div "⌛ 💯 Looks like your design is already set for the best price. Getting your canv…" at bounding box center [382, 461] width 765 height 922
